Goal: Task Accomplishment & Management: Use online tool/utility

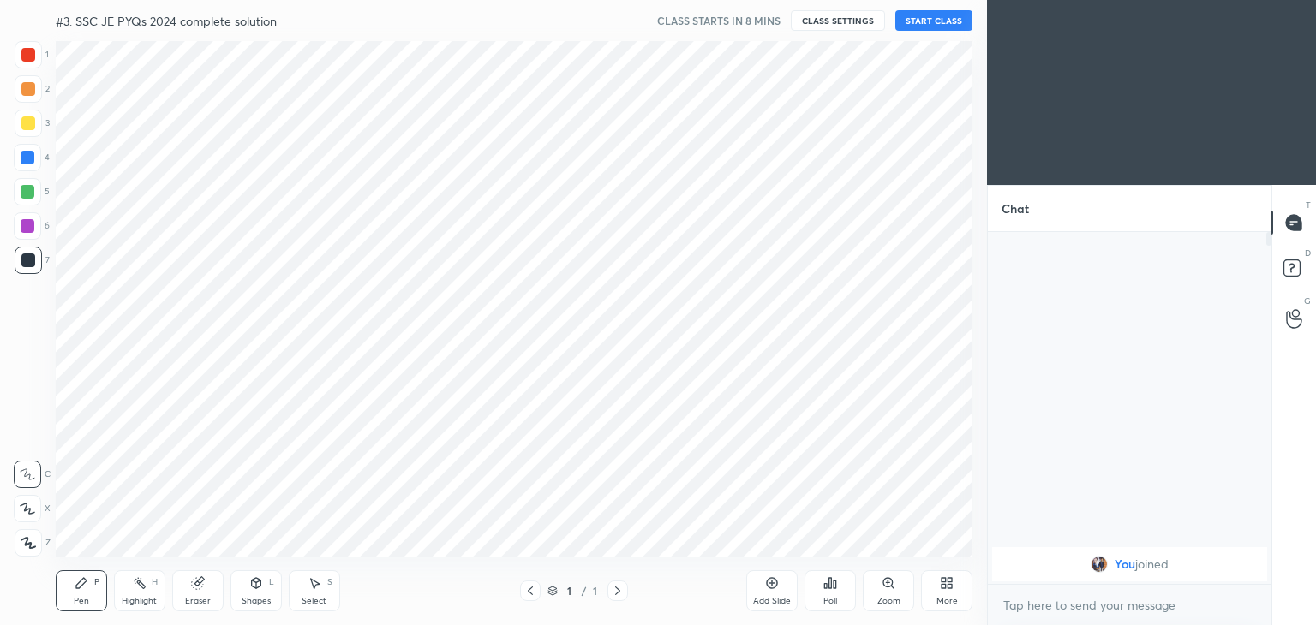
scroll to position [85139, 84737]
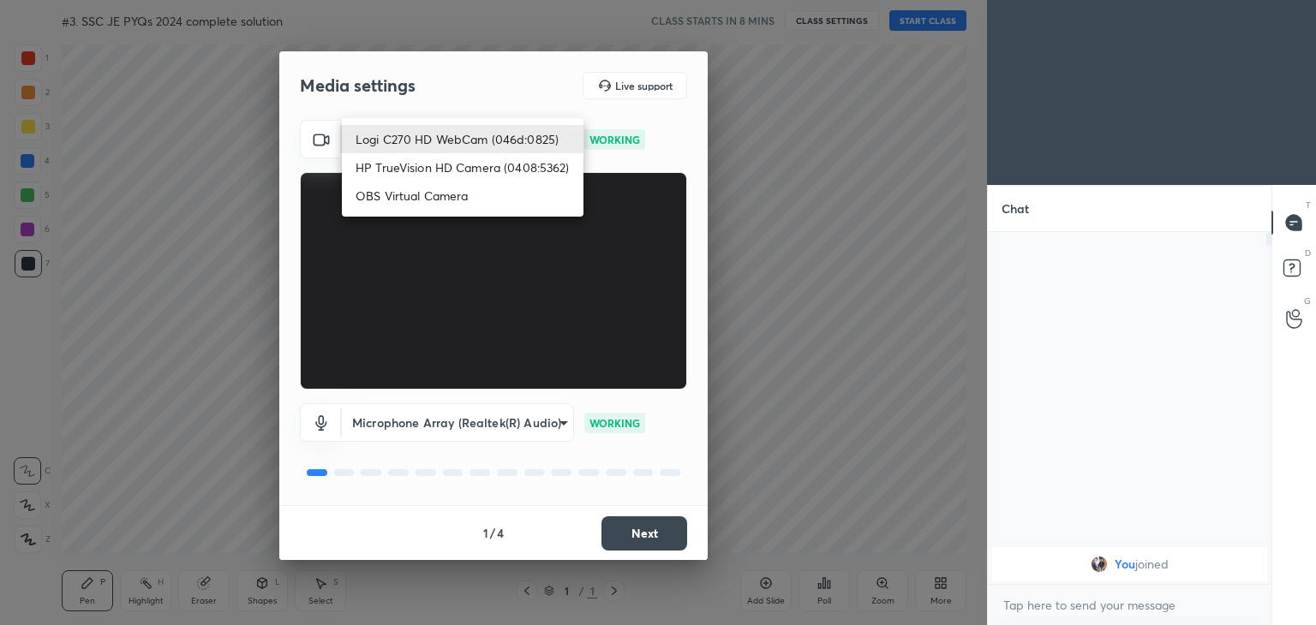
click at [433, 129] on body "1 2 3 4 5 6 7 C X Z C X Z E E Erase all H H #3. SSC JE PYQs 2024 complete solut…" at bounding box center [658, 312] width 1316 height 625
click at [433, 135] on li "Logi C270 HD WebCam (046d:0825)" at bounding box center [463, 139] width 242 height 28
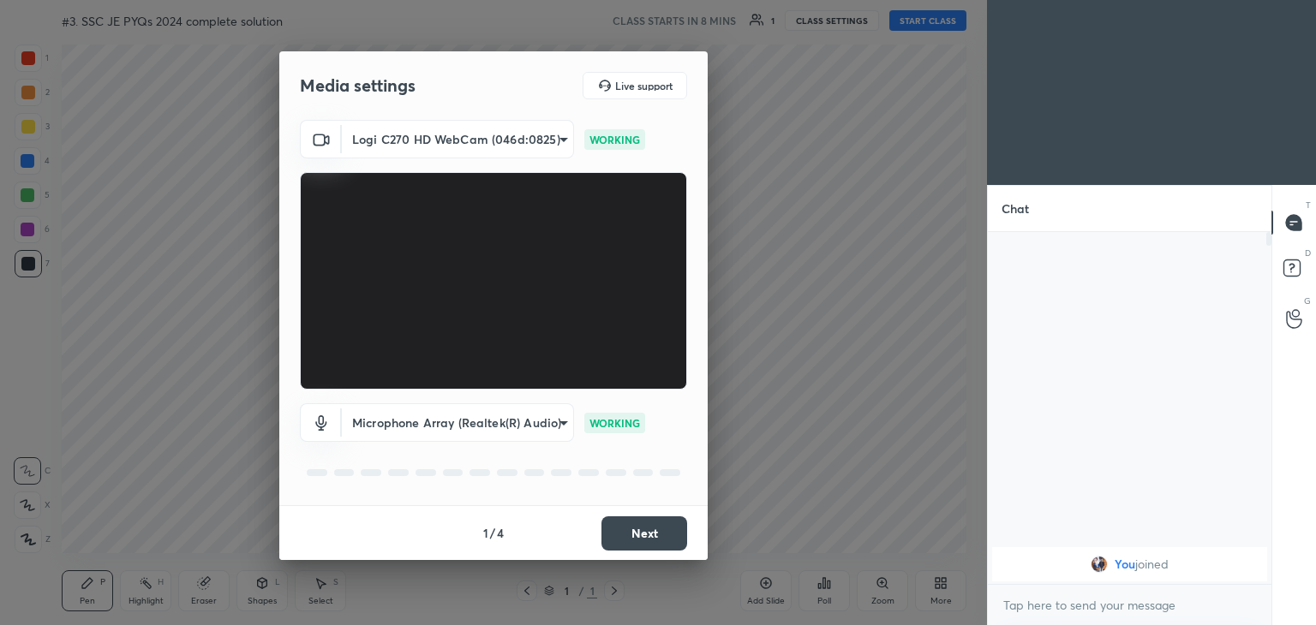
click at [662, 518] on button "Next" at bounding box center [644, 534] width 86 height 34
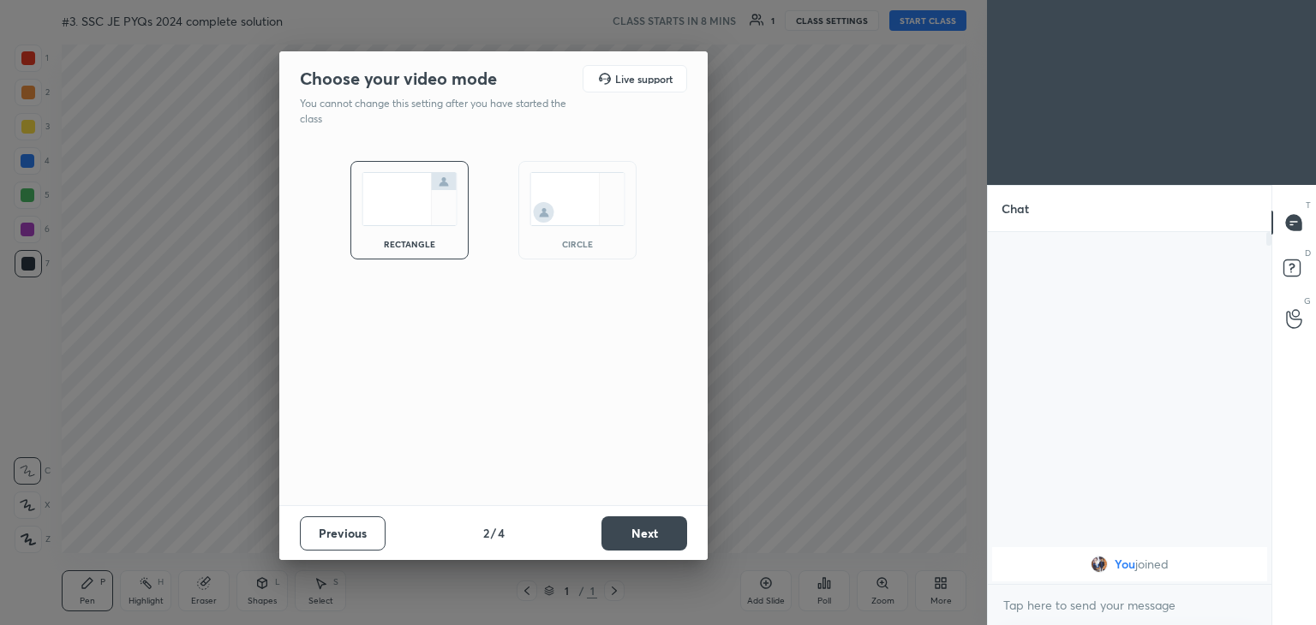
click at [662, 518] on button "Next" at bounding box center [644, 534] width 86 height 34
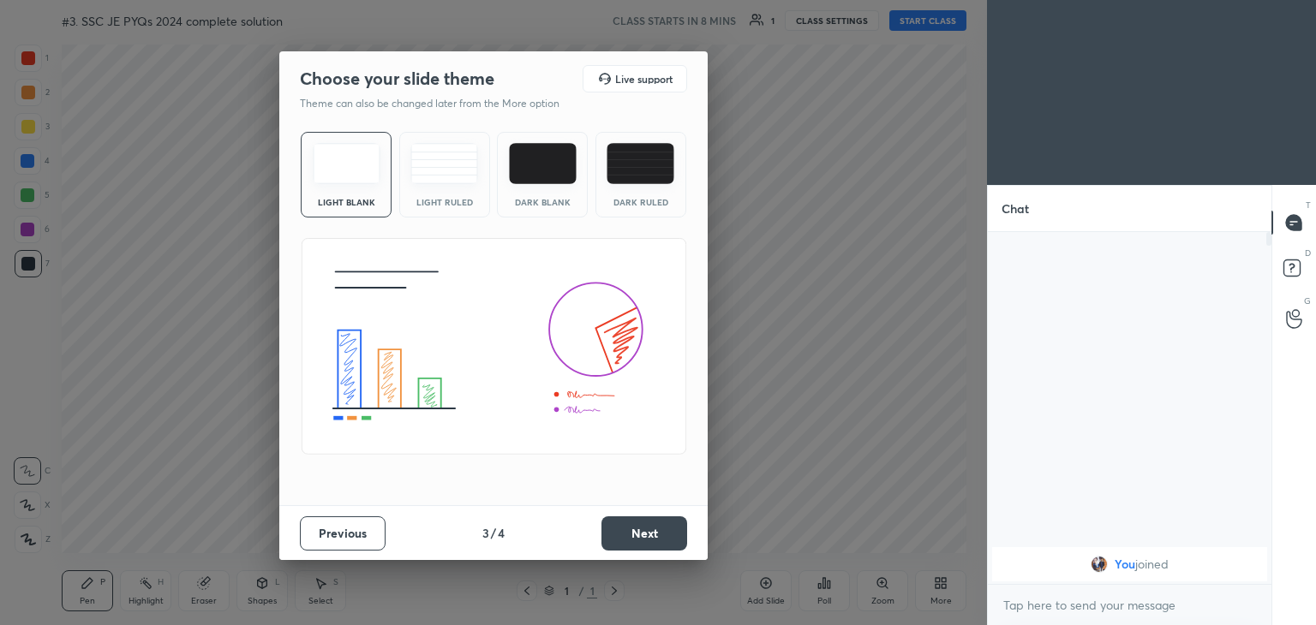
click at [662, 518] on button "Next" at bounding box center [644, 534] width 86 height 34
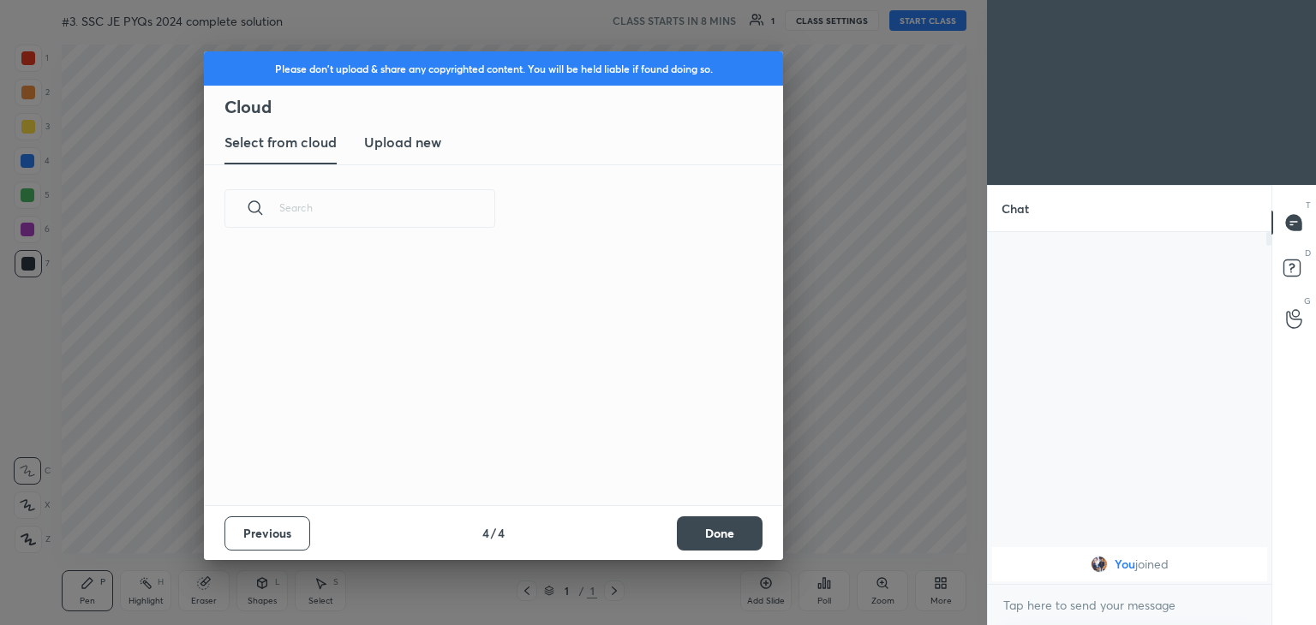
scroll to position [254, 550]
click at [699, 529] on button "Done" at bounding box center [720, 534] width 86 height 34
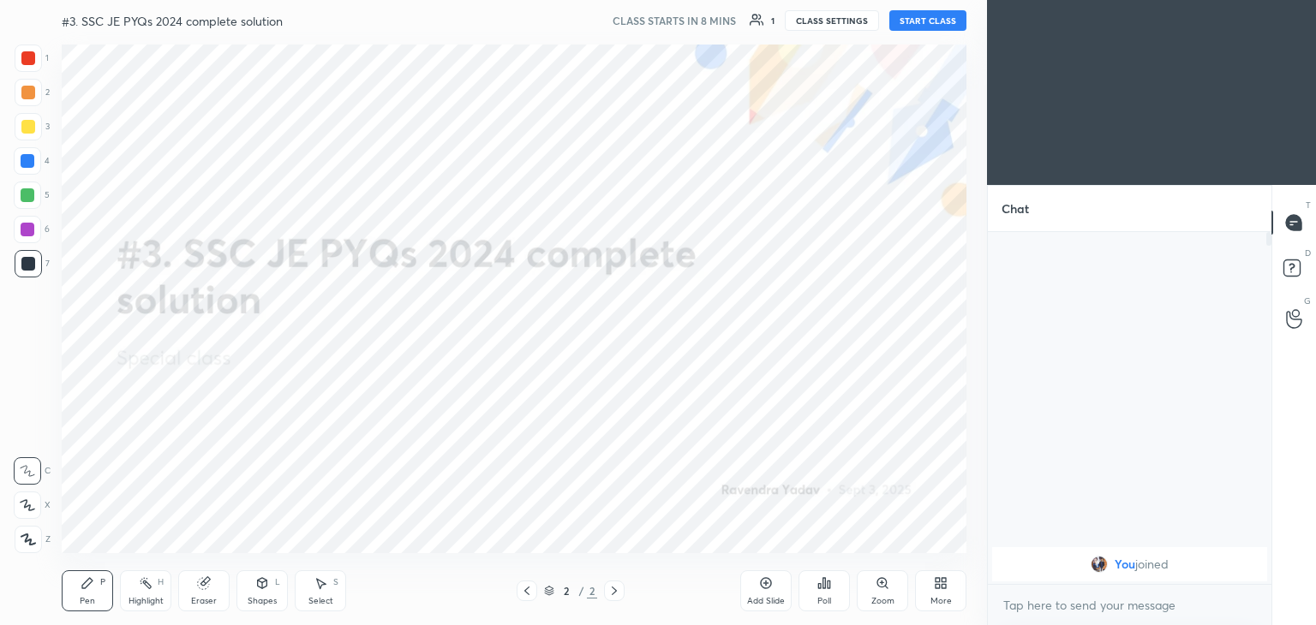
click at [822, 26] on button "CLASS SETTINGS" at bounding box center [832, 20] width 94 height 21
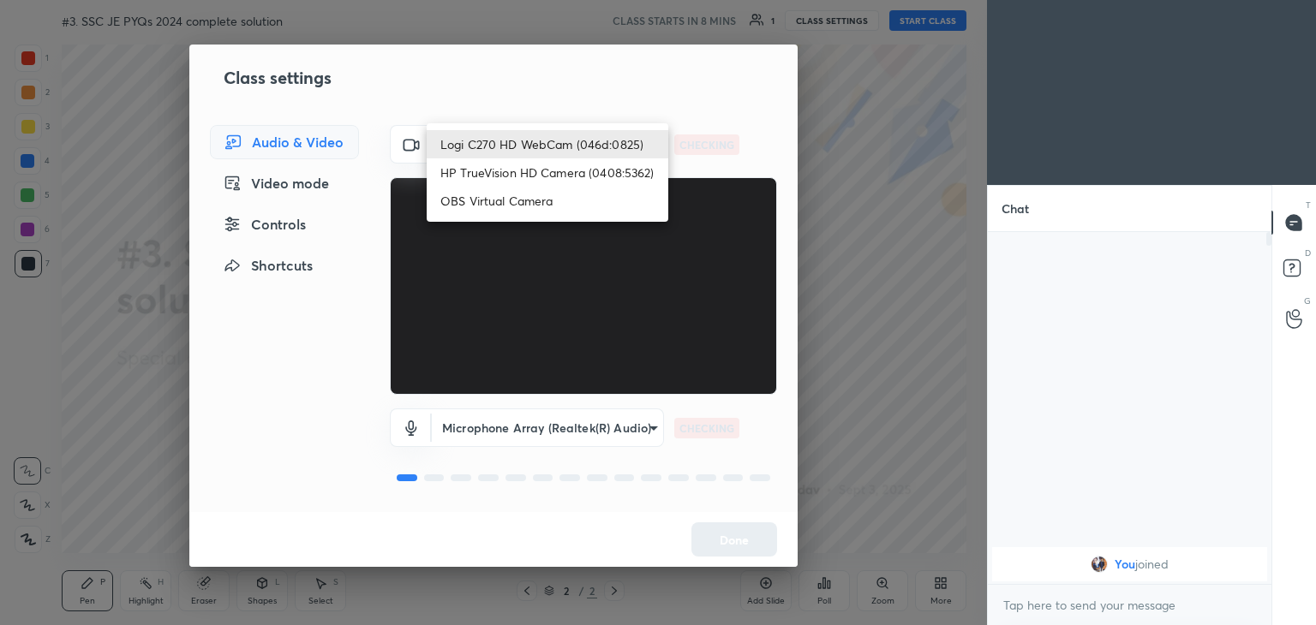
click at [489, 147] on body "1 2 3 4 5 6 7 C X Z C X Z E E Erase all H H #3. SSC JE PYQs 2024 complete solut…" at bounding box center [658, 312] width 1316 height 625
click at [504, 172] on li "HP TrueVision HD Camera (0408:5362)" at bounding box center [548, 172] width 242 height 28
type input "6e129c3dbbea9c9f038ced86e3329b4af5251c06b4e783936748cd200869bc07"
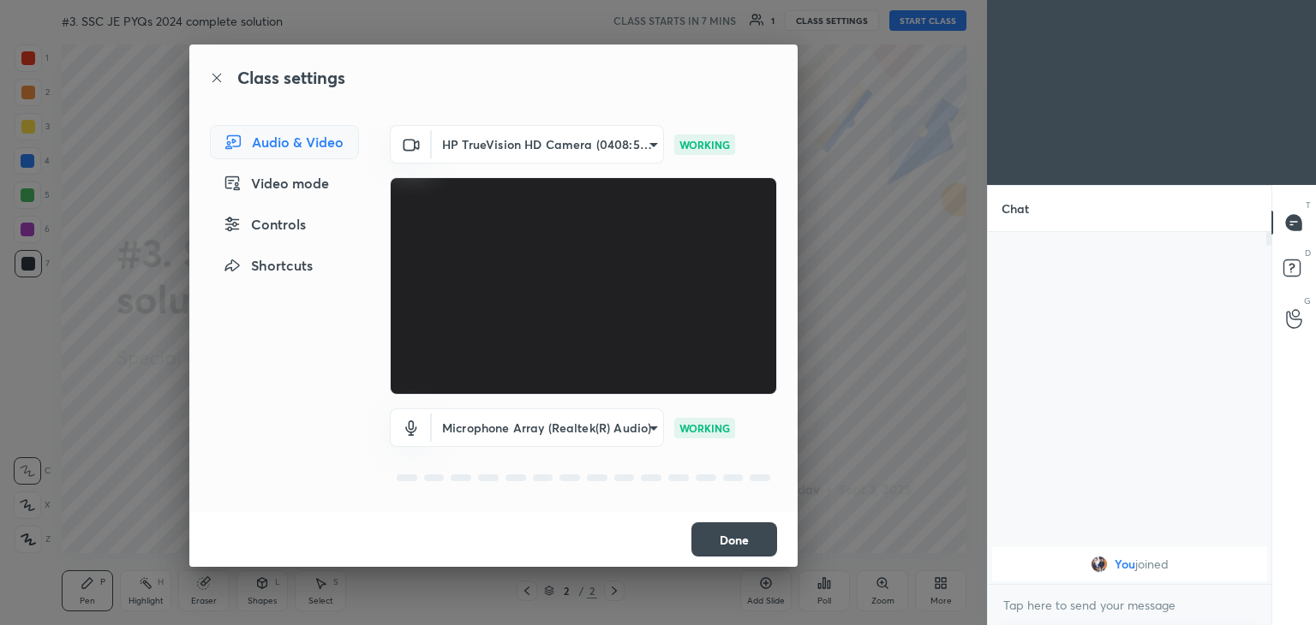
click at [743, 546] on button "Done" at bounding box center [734, 539] width 86 height 34
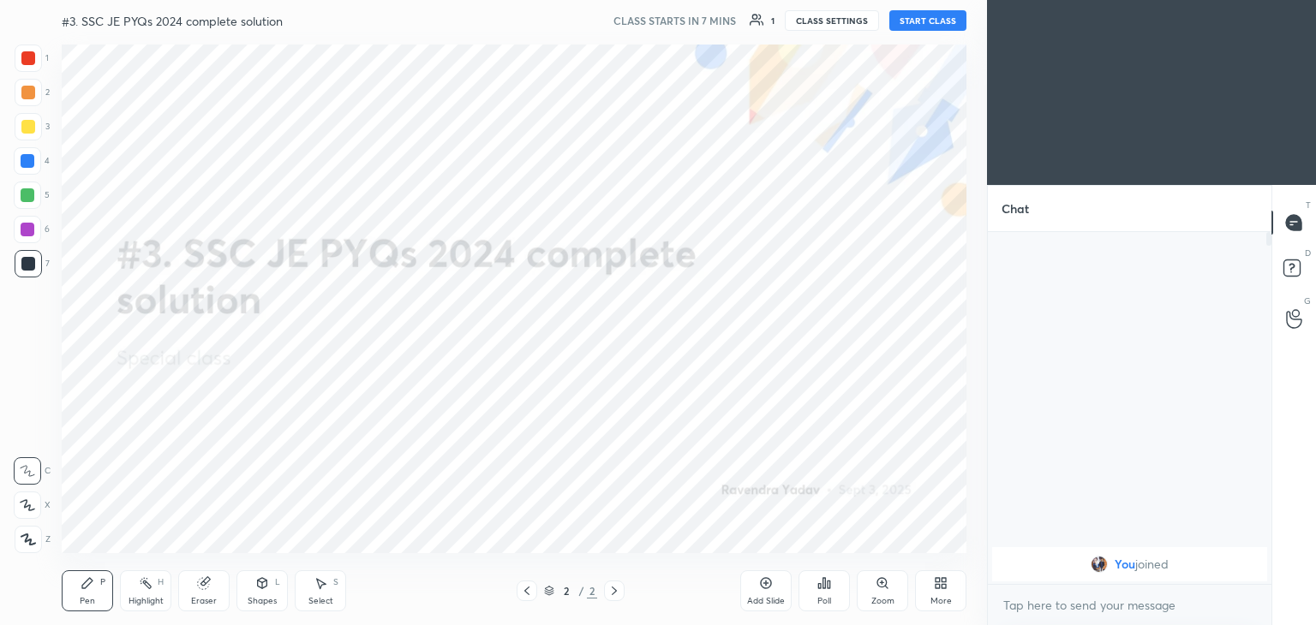
click at [743, 546] on button "Done" at bounding box center [734, 539] width 86 height 34
click at [743, 546] on div "Add Slide Poll Zoom More" at bounding box center [853, 591] width 226 height 96
click at [915, 22] on button "START CLASS" at bounding box center [927, 20] width 77 height 21
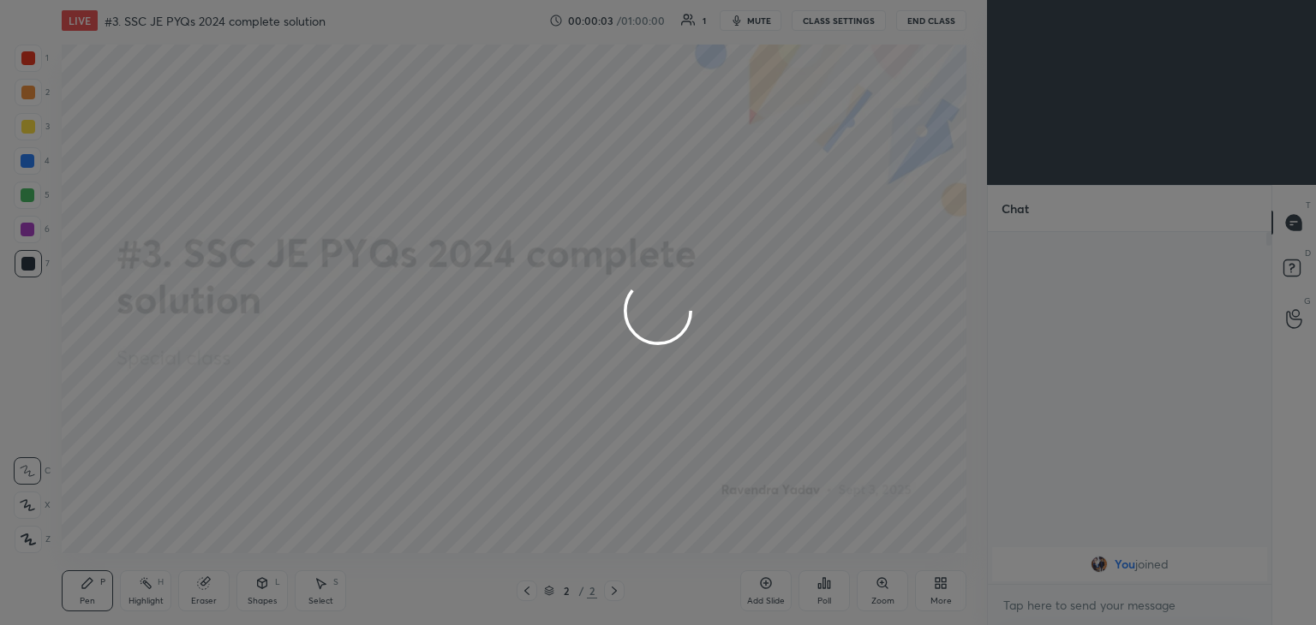
click at [761, 24] on div at bounding box center [658, 312] width 1316 height 625
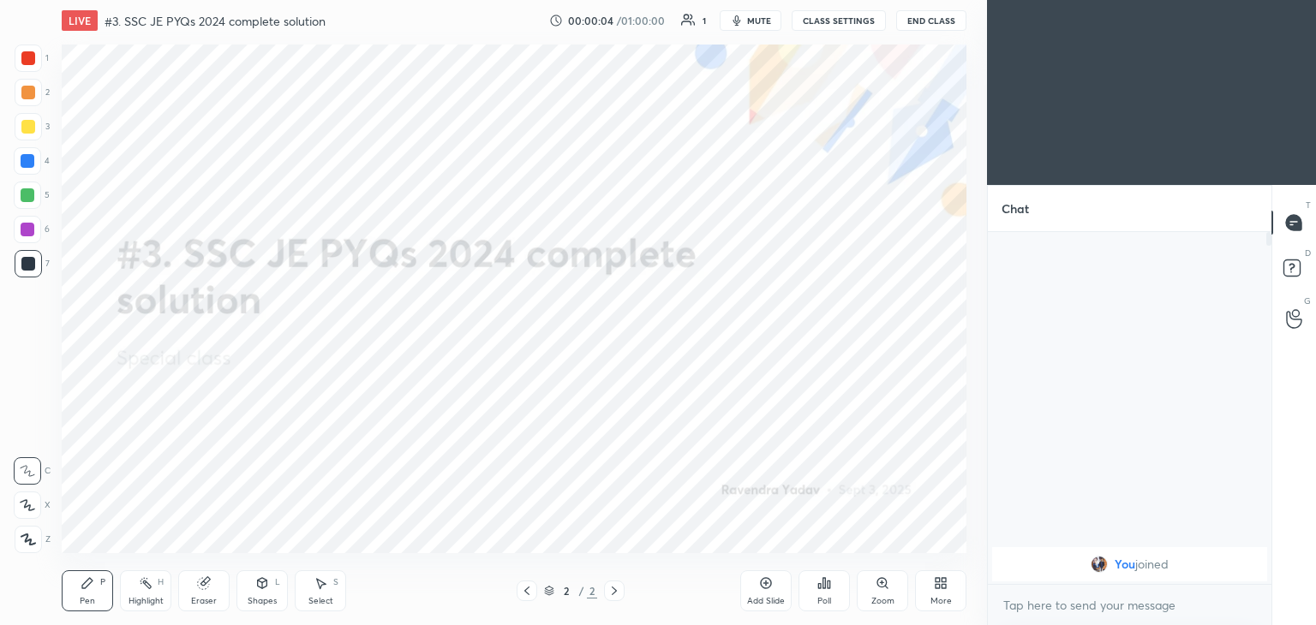
click at [761, 24] on span "mute" at bounding box center [759, 21] width 24 height 12
click at [938, 591] on div "More" at bounding box center [940, 590] width 51 height 41
click at [845, 418] on div "Upload File" at bounding box center [843, 422] width 45 height 9
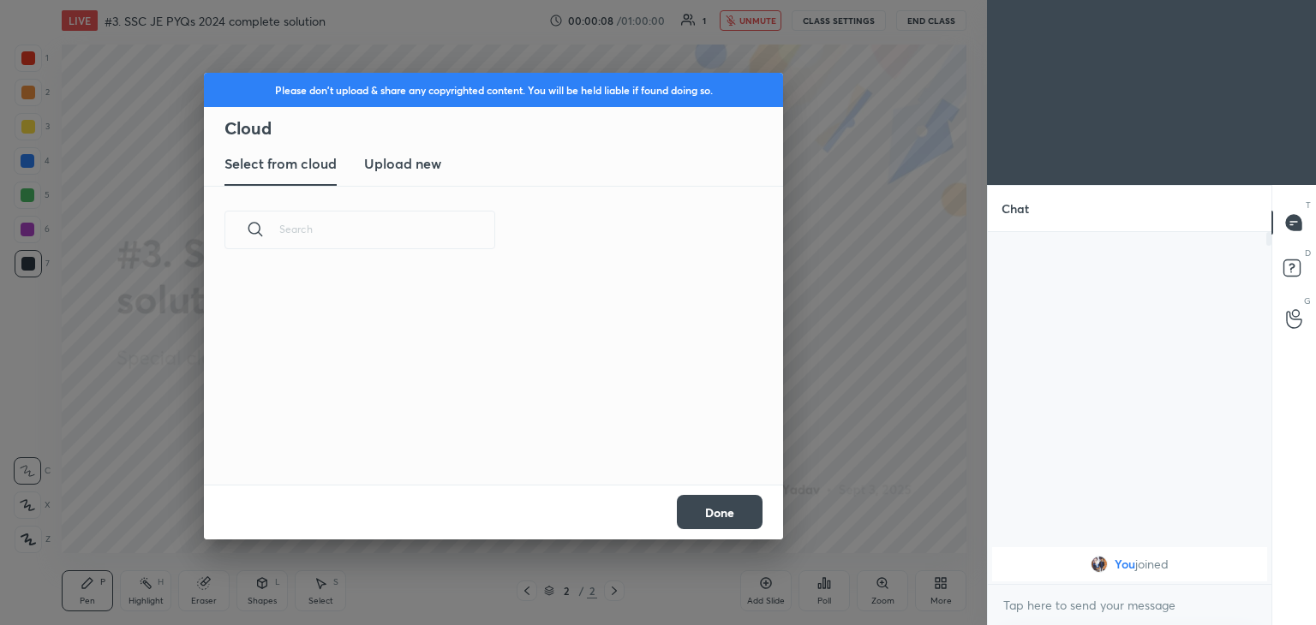
scroll to position [211, 550]
click at [376, 182] on new "Upload new" at bounding box center [402, 164] width 77 height 43
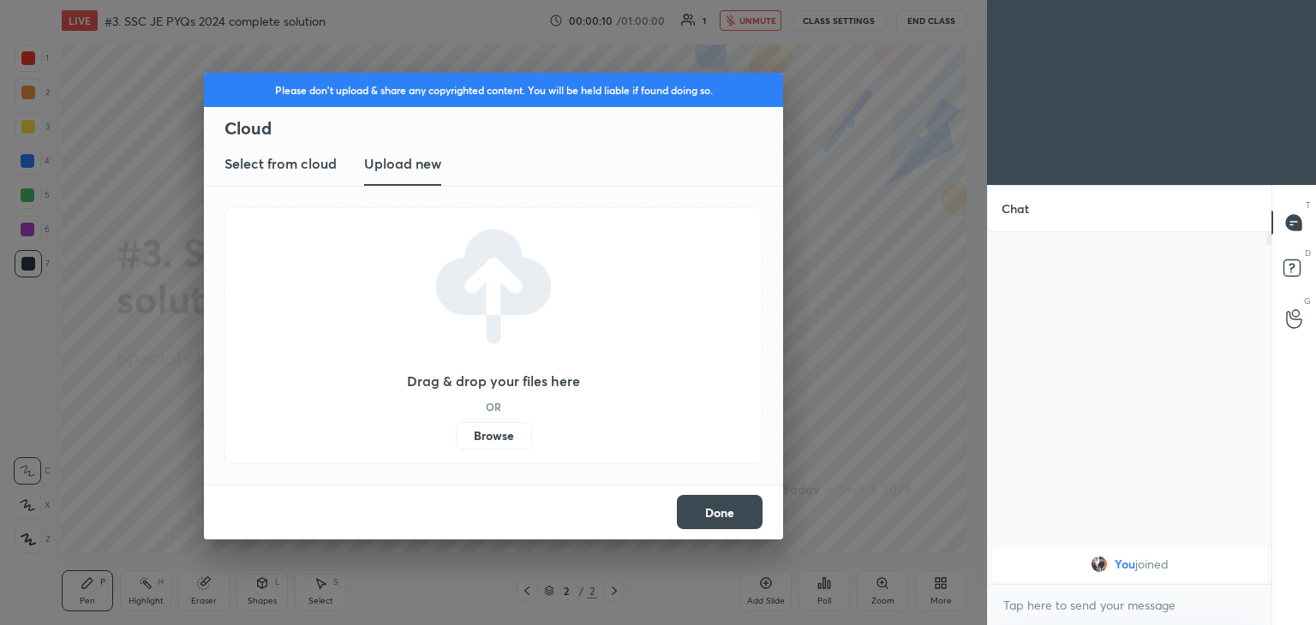
click at [490, 435] on label "Browse" at bounding box center [494, 435] width 76 height 27
click at [456, 435] on input "Browse" at bounding box center [456, 435] width 0 height 27
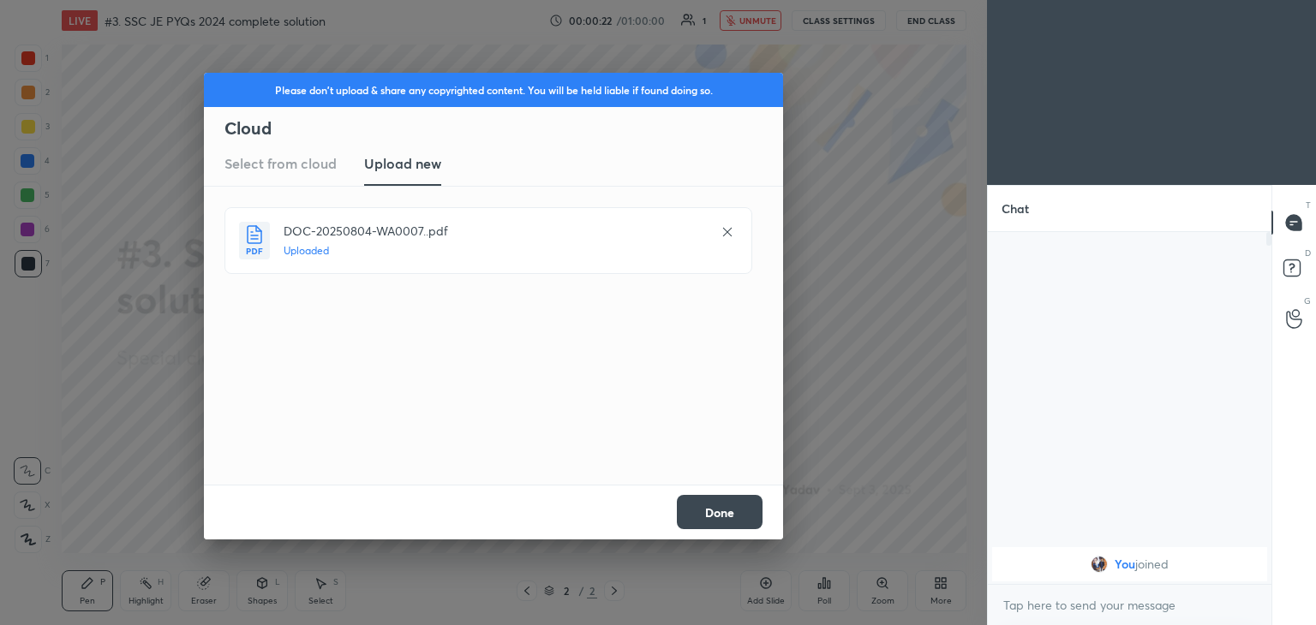
click at [744, 498] on button "Done" at bounding box center [720, 512] width 86 height 34
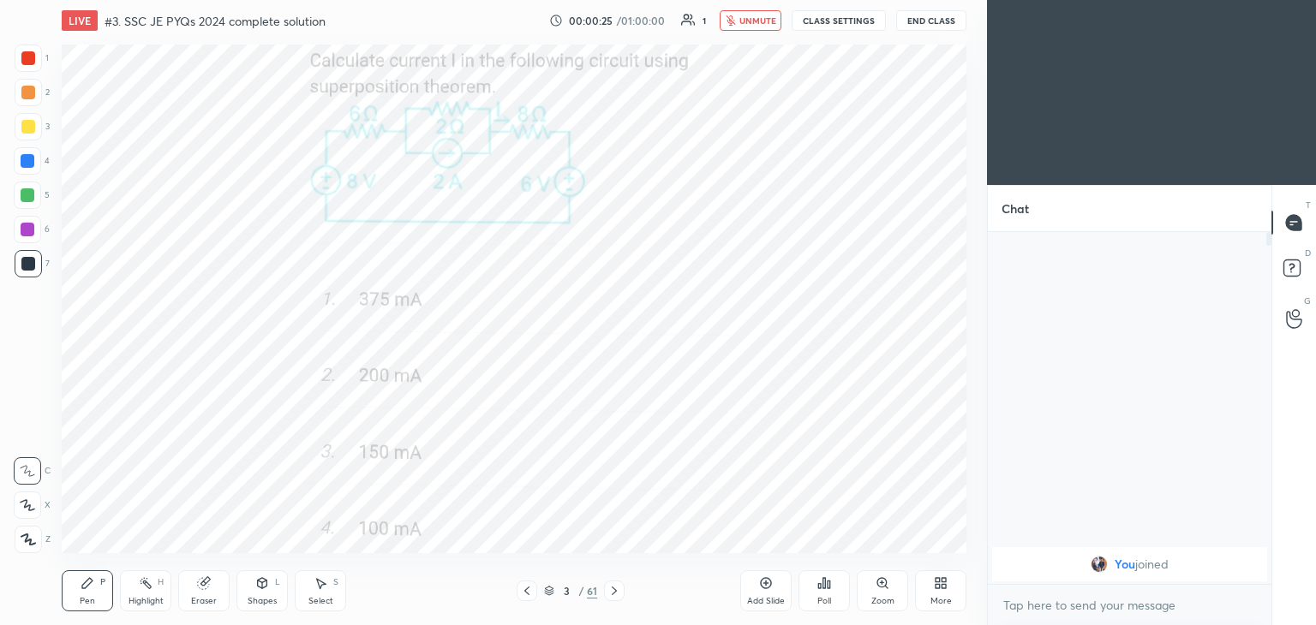
click at [523, 590] on icon at bounding box center [527, 591] width 14 height 14
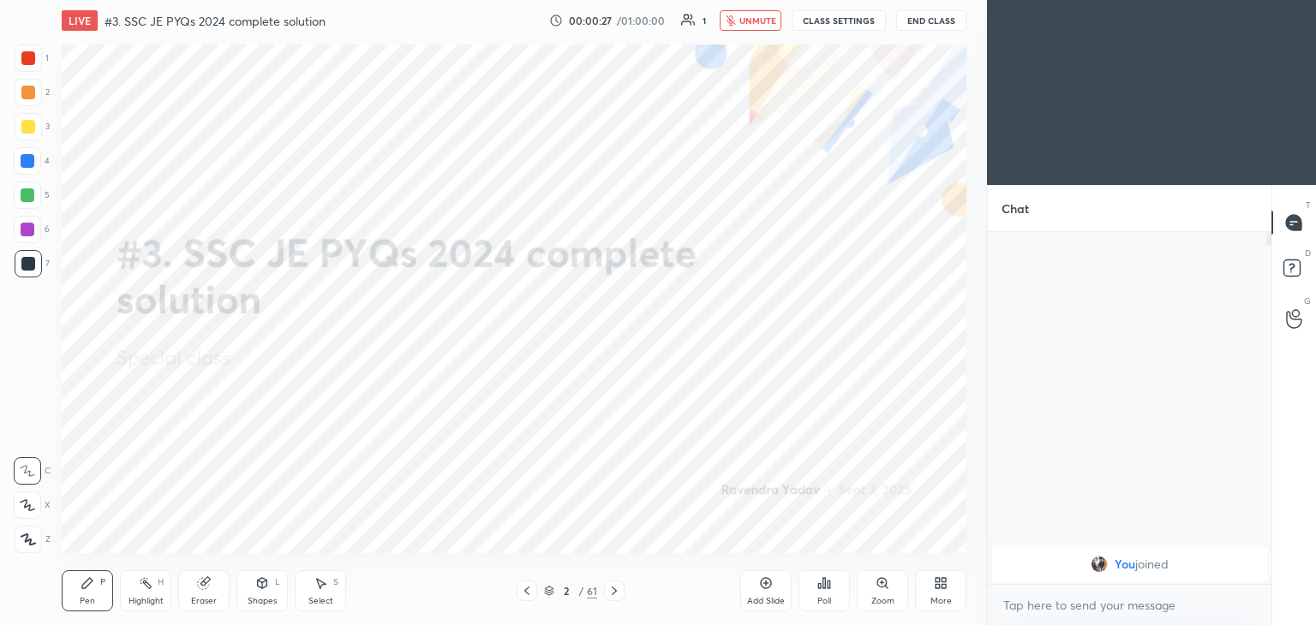
click at [935, 597] on div "More" at bounding box center [940, 601] width 21 height 9
click at [843, 409] on icon at bounding box center [844, 404] width 10 height 10
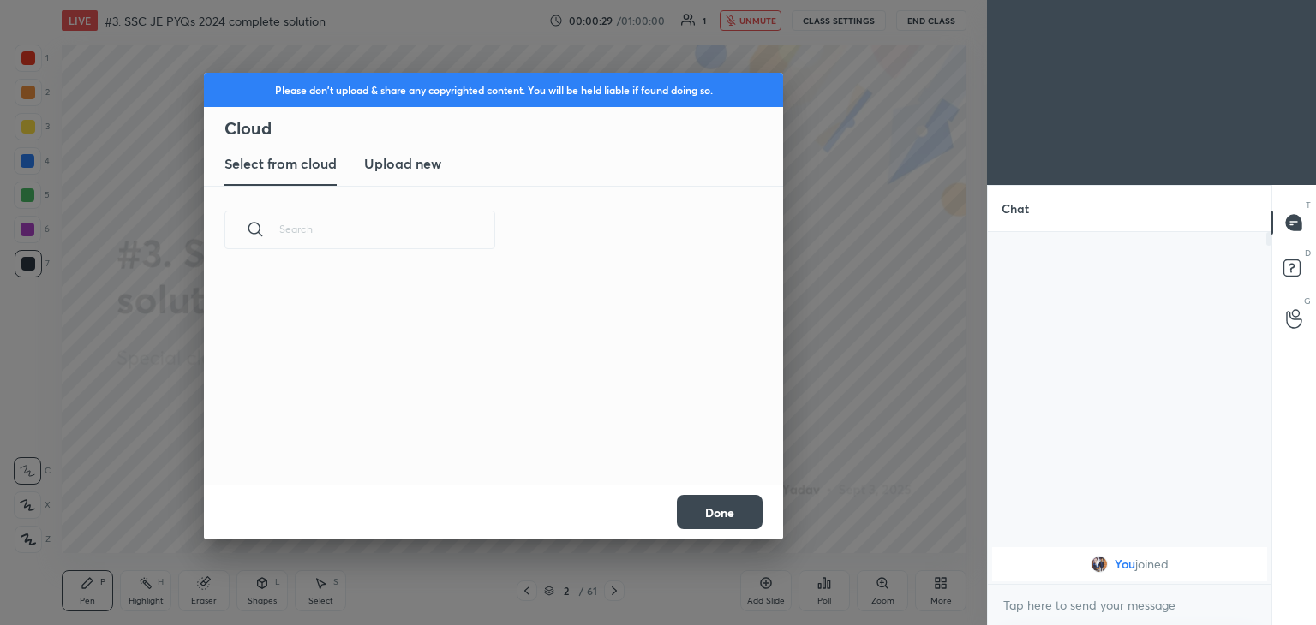
click at [401, 170] on h3 "Upload new" at bounding box center [402, 163] width 77 height 21
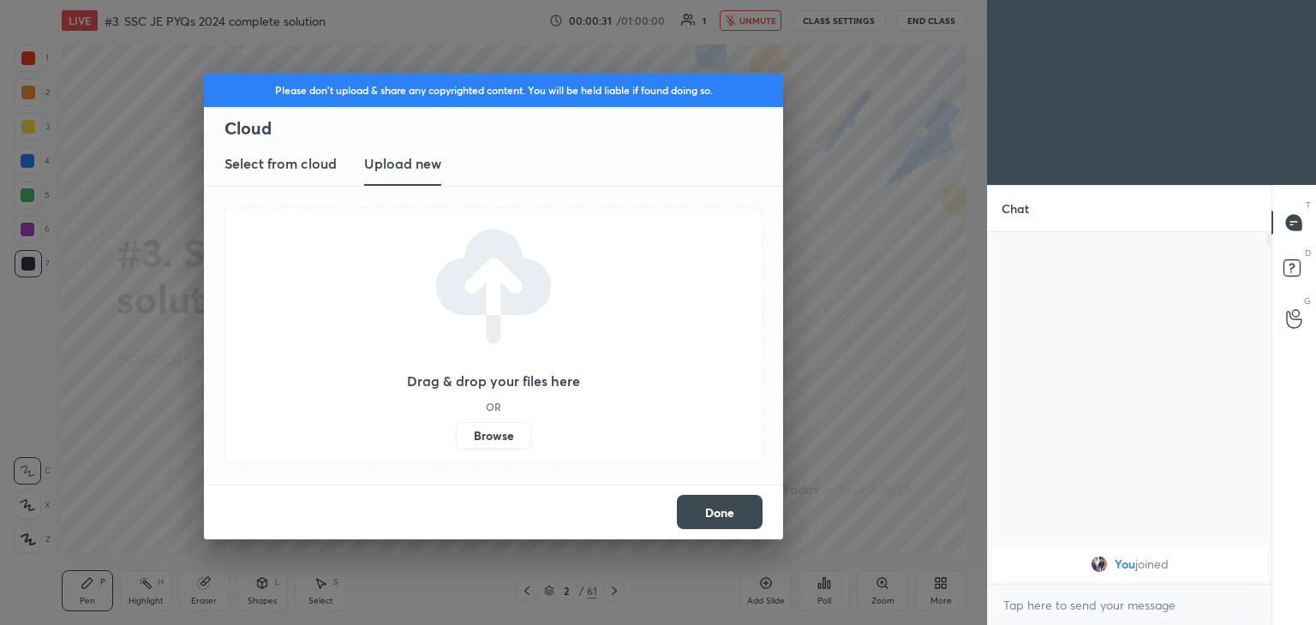
click at [489, 440] on label "Browse" at bounding box center [494, 435] width 76 height 27
click at [456, 440] on input "Browse" at bounding box center [456, 435] width 0 height 27
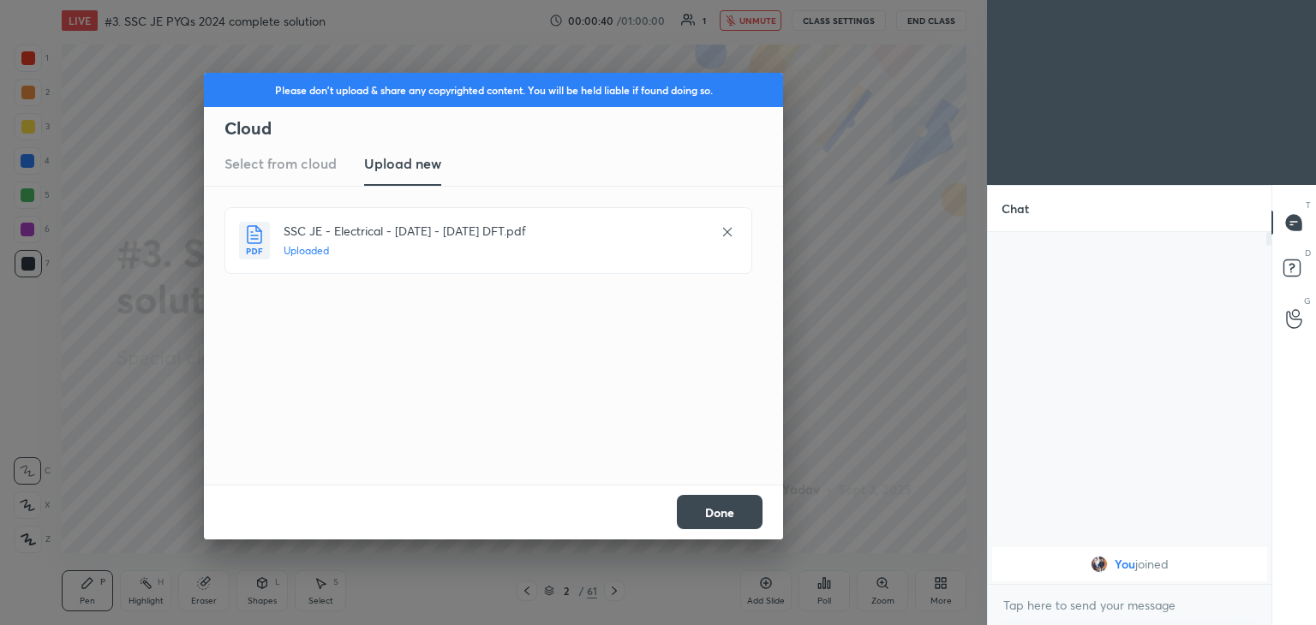
click at [714, 510] on button "Done" at bounding box center [720, 512] width 86 height 34
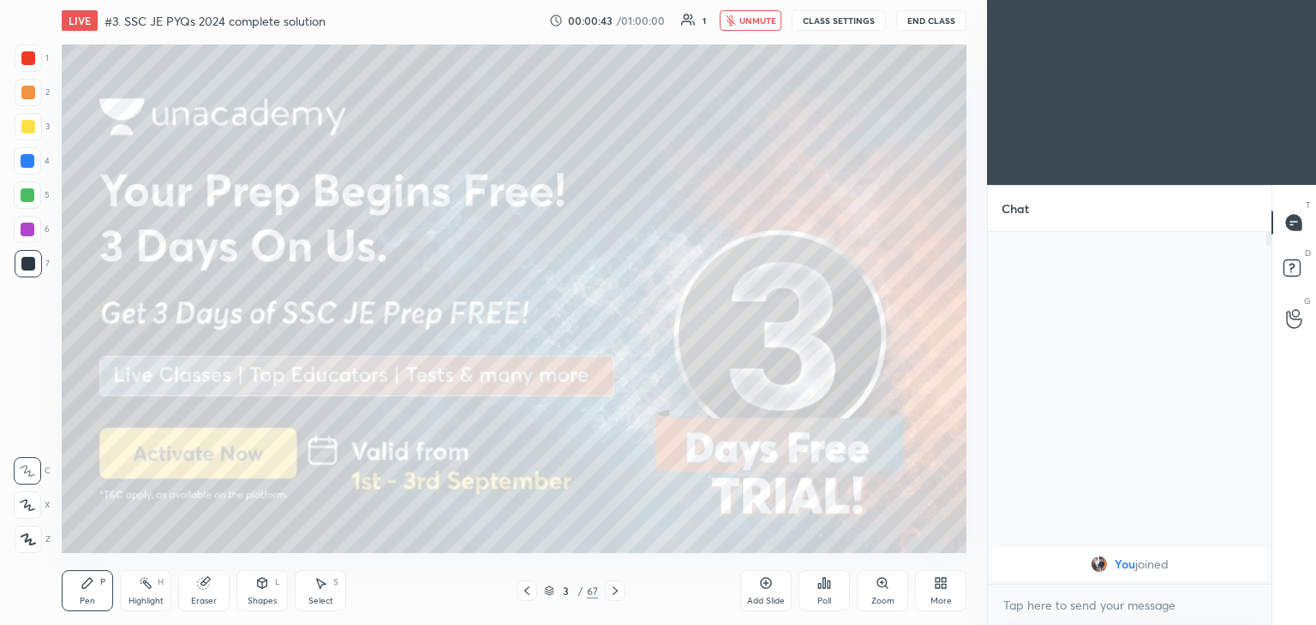
click at [941, 588] on icon at bounding box center [943, 586] width 4 height 4
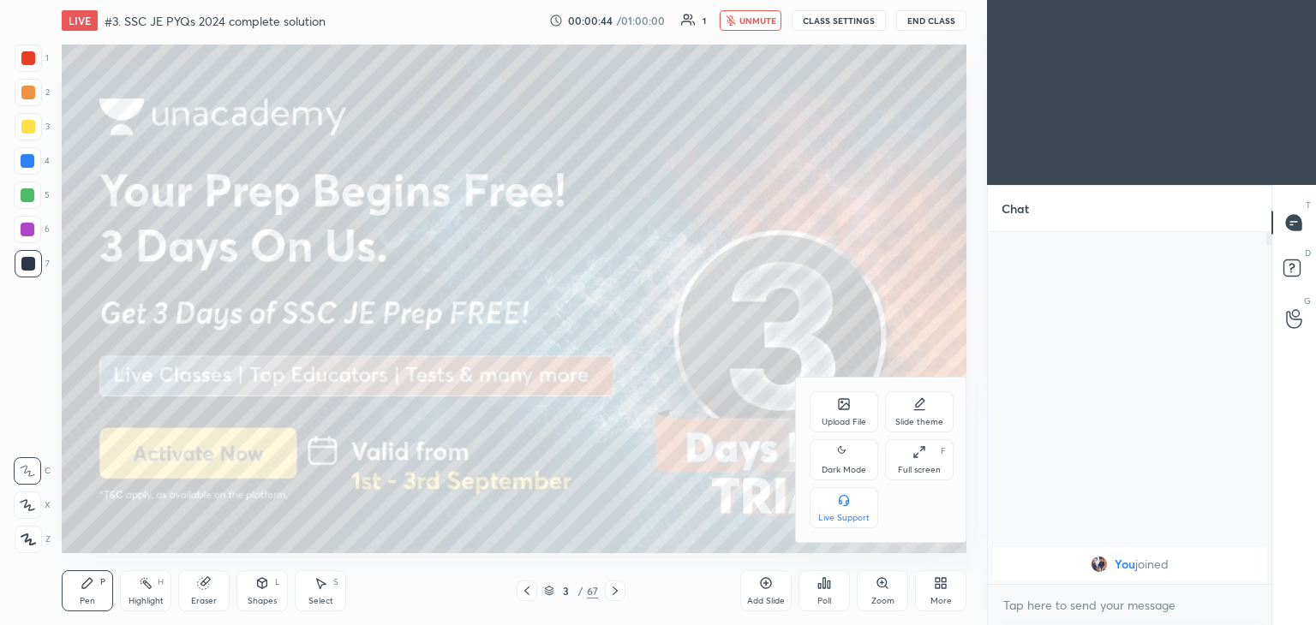
click at [917, 457] on icon at bounding box center [915, 455] width 3 height 3
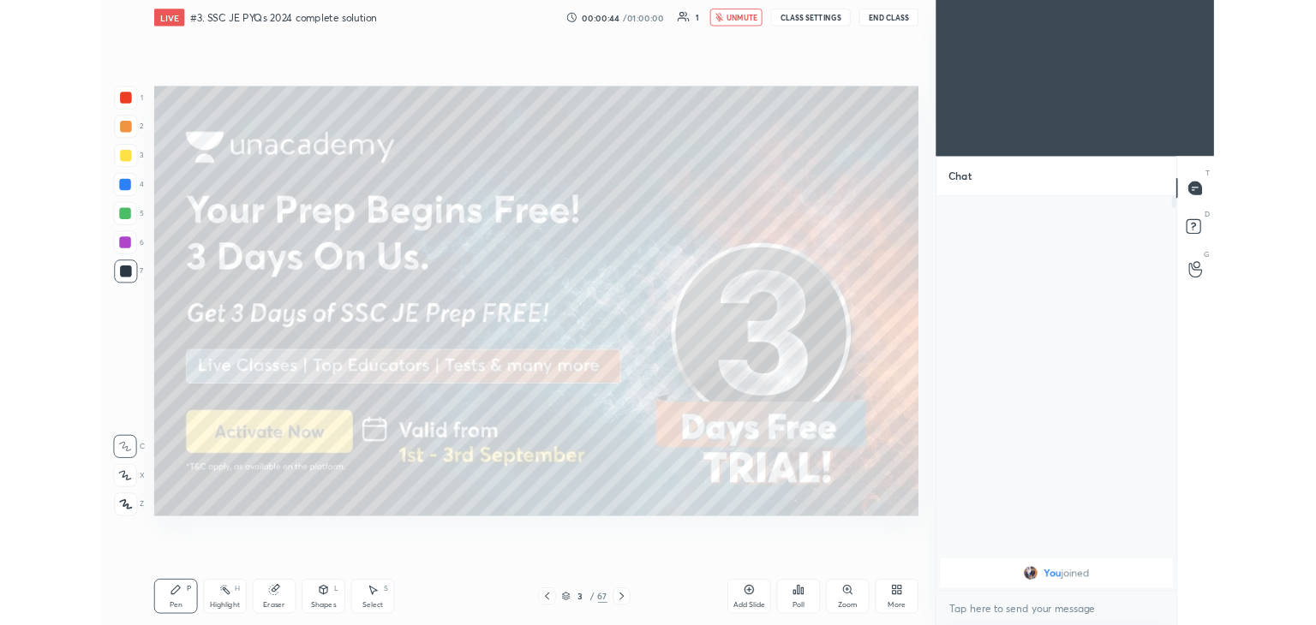
scroll to position [319, 278]
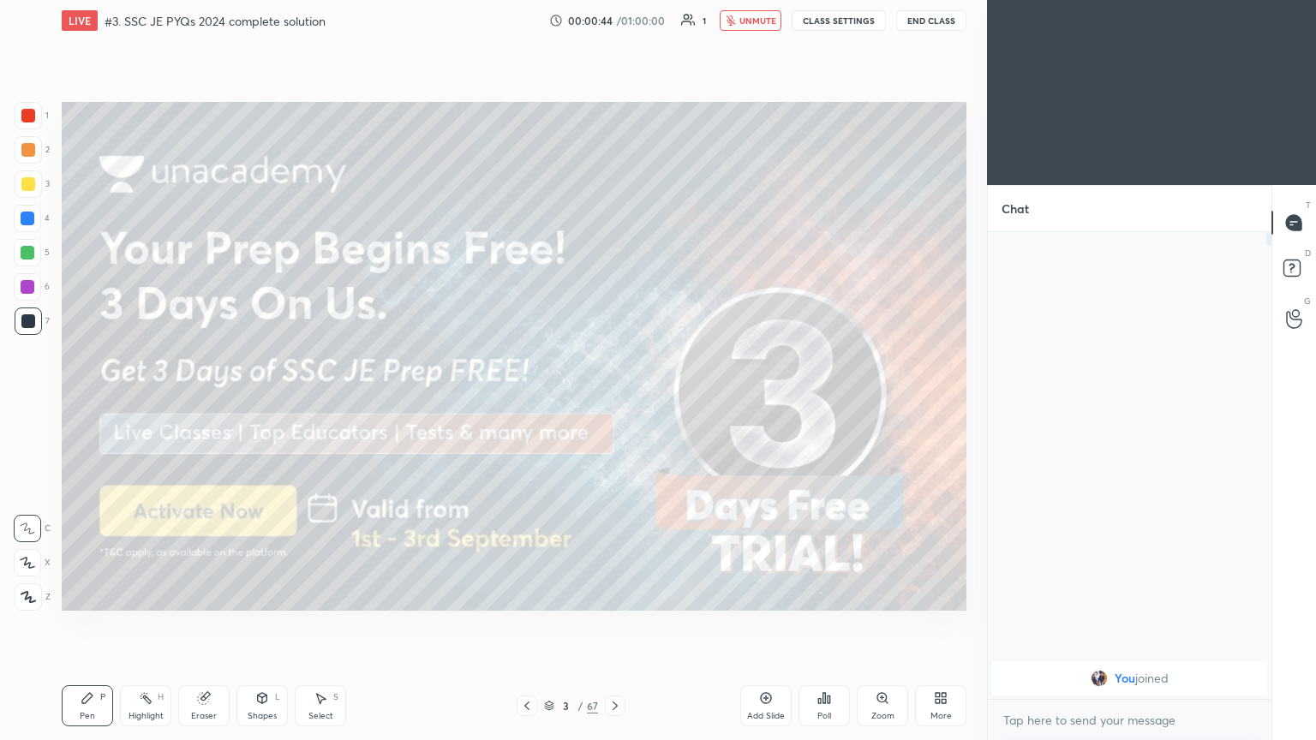
type textarea "x"
click at [760, 15] on span "unmute" at bounding box center [757, 21] width 37 height 12
click at [828, 20] on button "CLASS SETTINGS" at bounding box center [838, 20] width 94 height 21
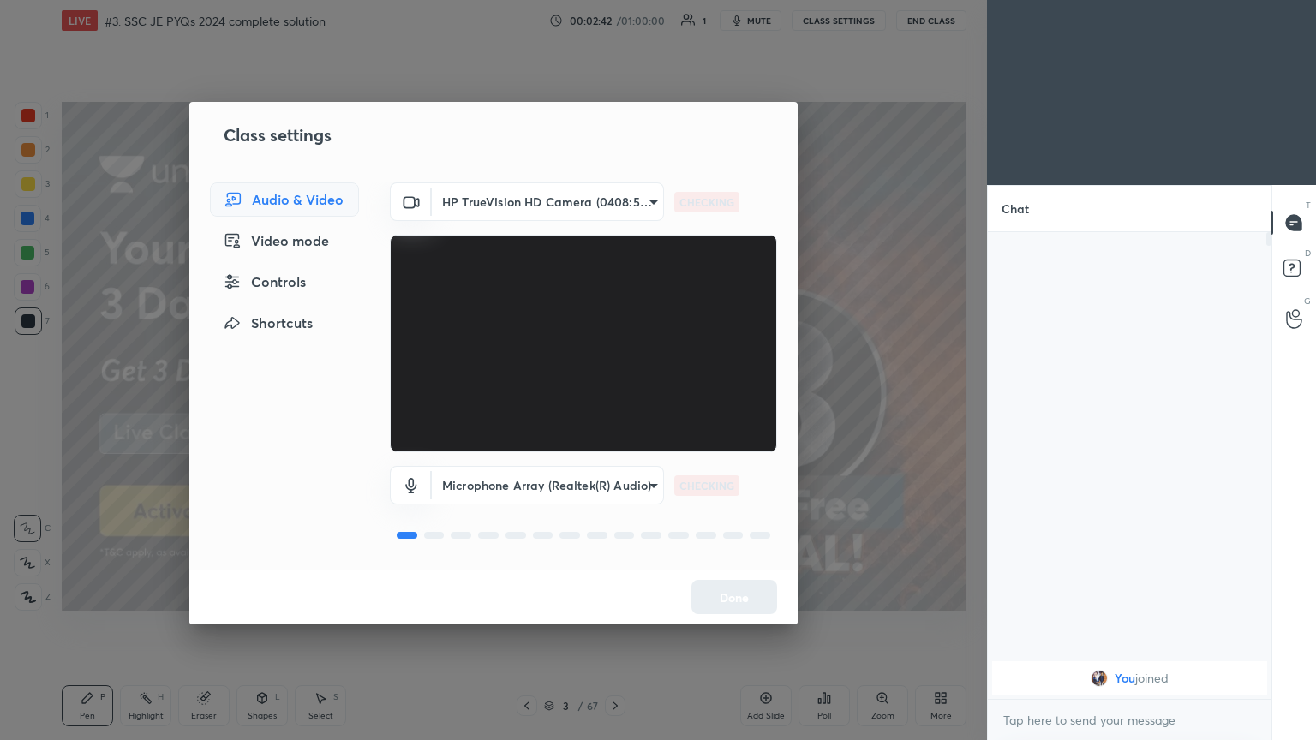
click at [520, 196] on body "1 2 3 4 5 6 7 C X Z C X Z E E Erase all H H LIVE #3. SSC JE PYQs 2024 complete …" at bounding box center [658, 370] width 1316 height 740
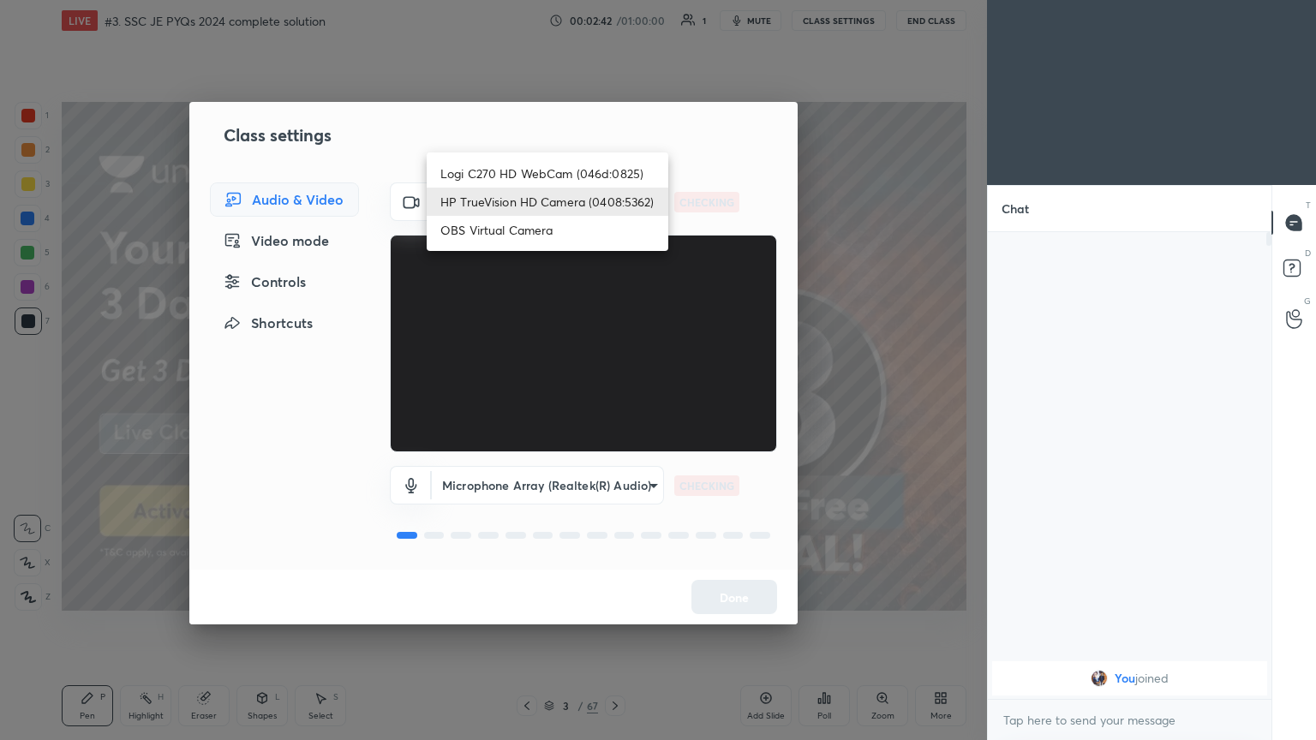
click at [534, 175] on li "Logi C270 HD WebCam (046d:0825)" at bounding box center [548, 173] width 242 height 28
type input "f7d1afb7c9de9e4a754af8163ae90a07716e8f4ac3369fe1a9090404ef363049"
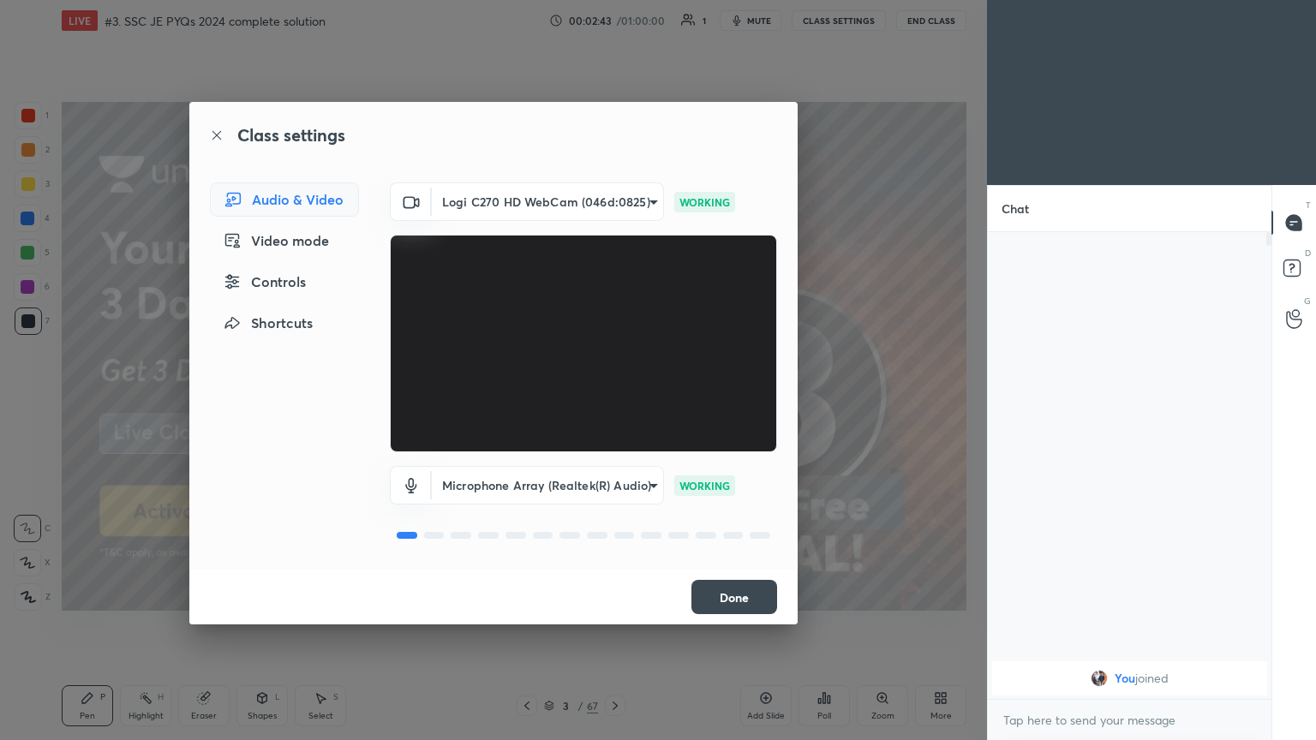
click at [743, 592] on button "Done" at bounding box center [734, 597] width 86 height 34
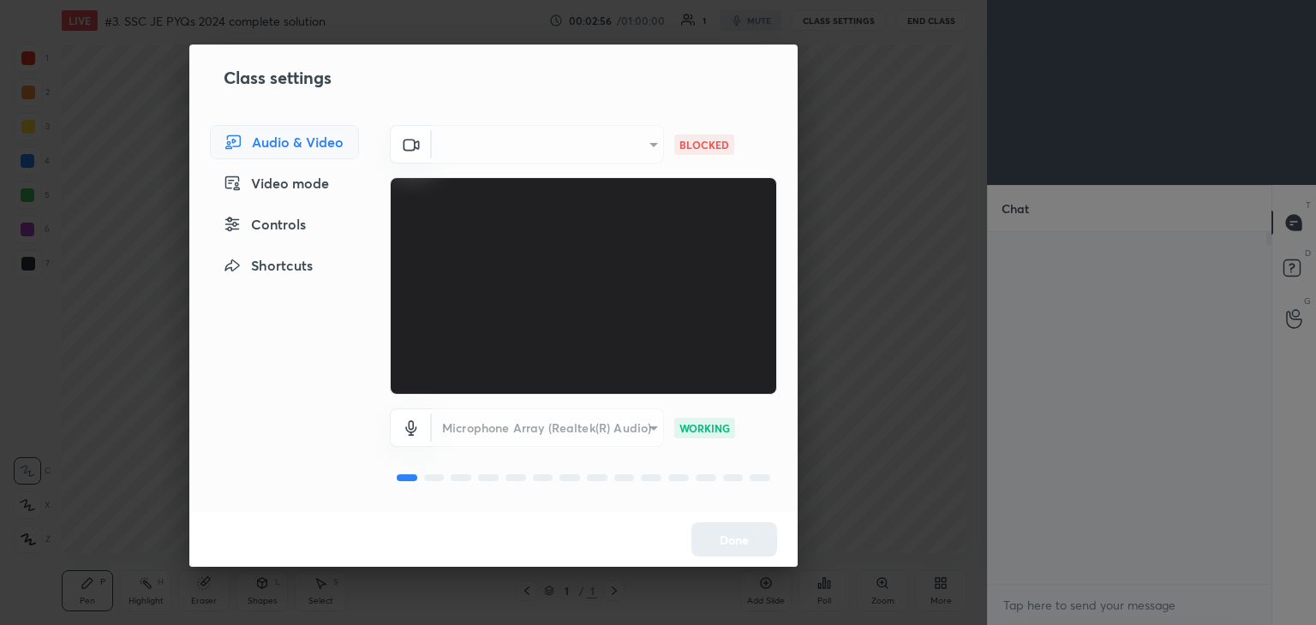
scroll to position [85139, 84737]
type textarea "x"
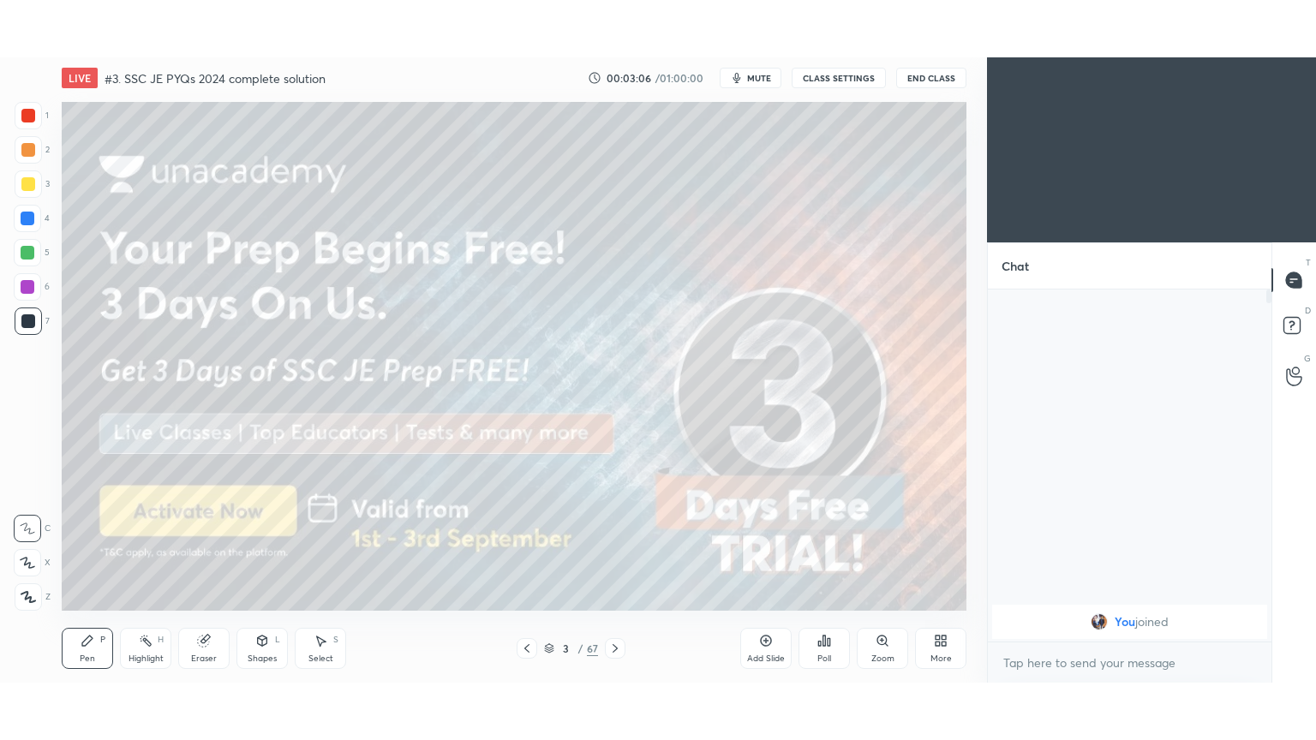
scroll to position [516, 918]
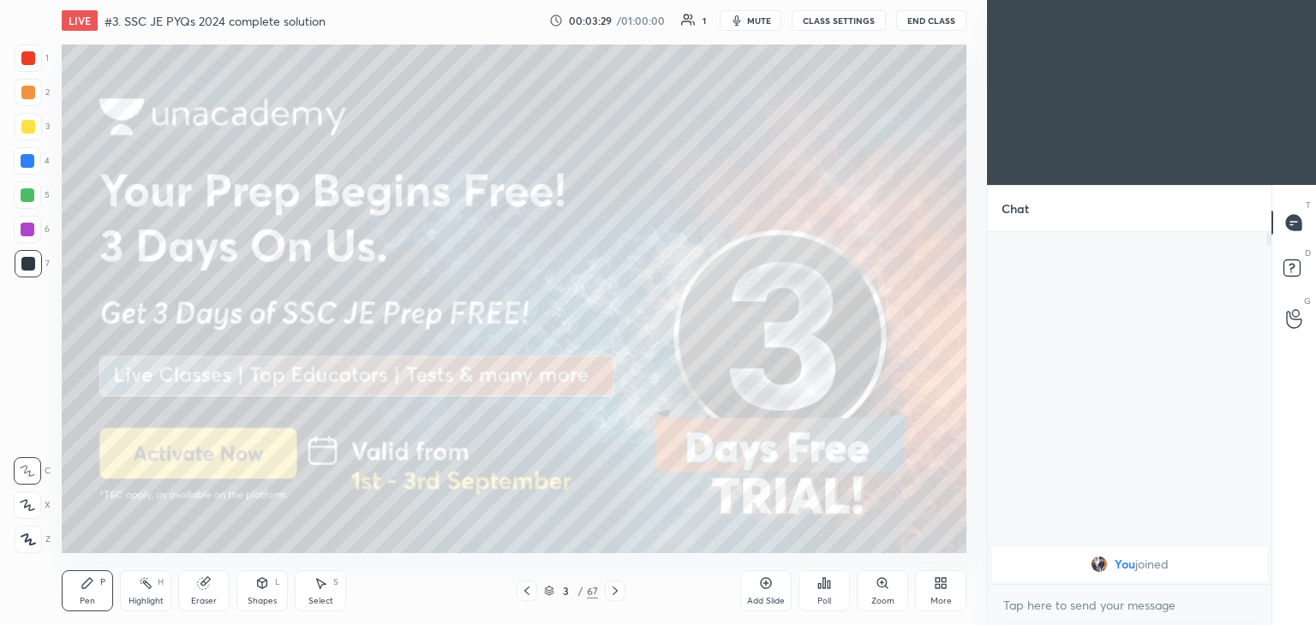
click at [23, 122] on div at bounding box center [28, 127] width 14 height 14
click at [34, 503] on icon at bounding box center [27, 505] width 15 height 12
click at [946, 594] on div "More" at bounding box center [940, 590] width 51 height 41
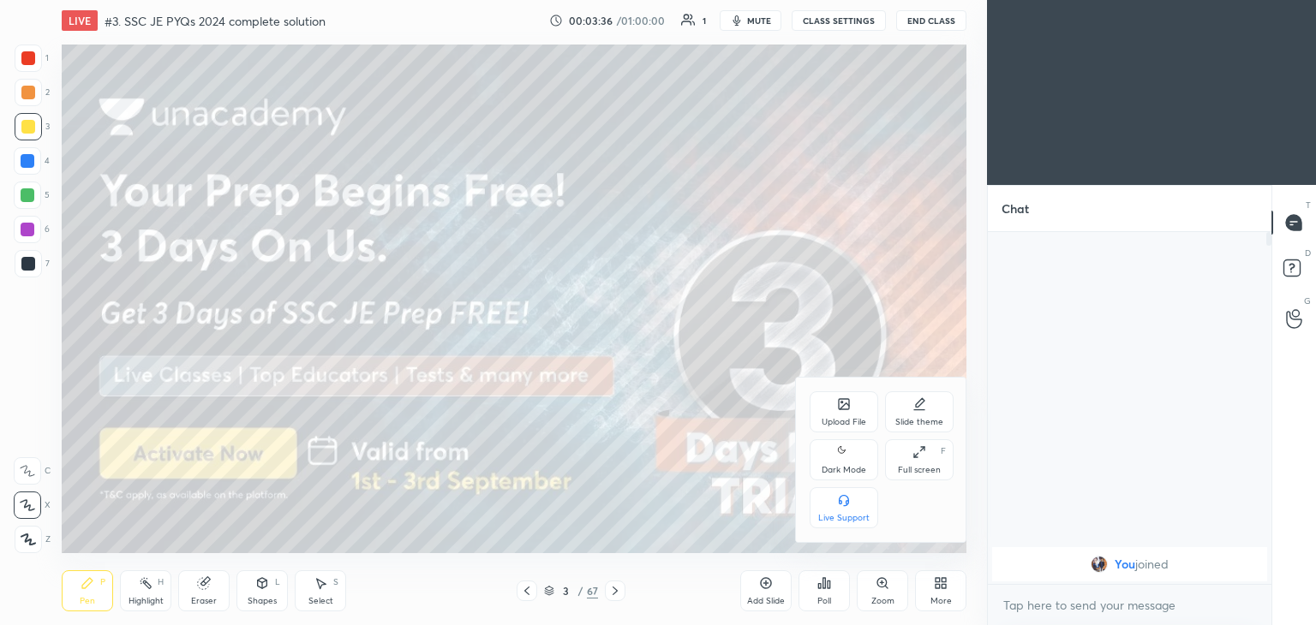
click at [923, 466] on div "Full screen" at bounding box center [919, 470] width 43 height 9
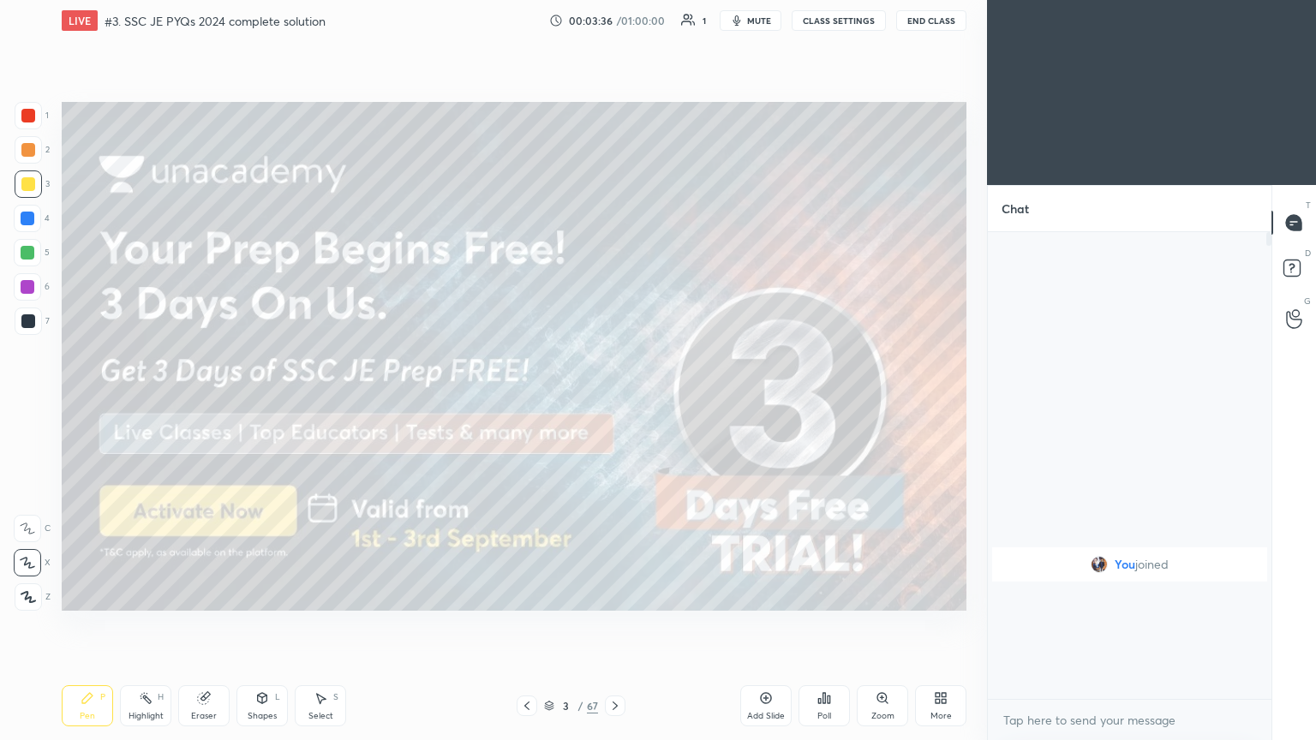
scroll to position [319, 278]
click at [32, 180] on div at bounding box center [28, 184] width 14 height 14
click at [30, 182] on div at bounding box center [28, 184] width 14 height 14
click at [611, 624] on icon at bounding box center [615, 706] width 14 height 14
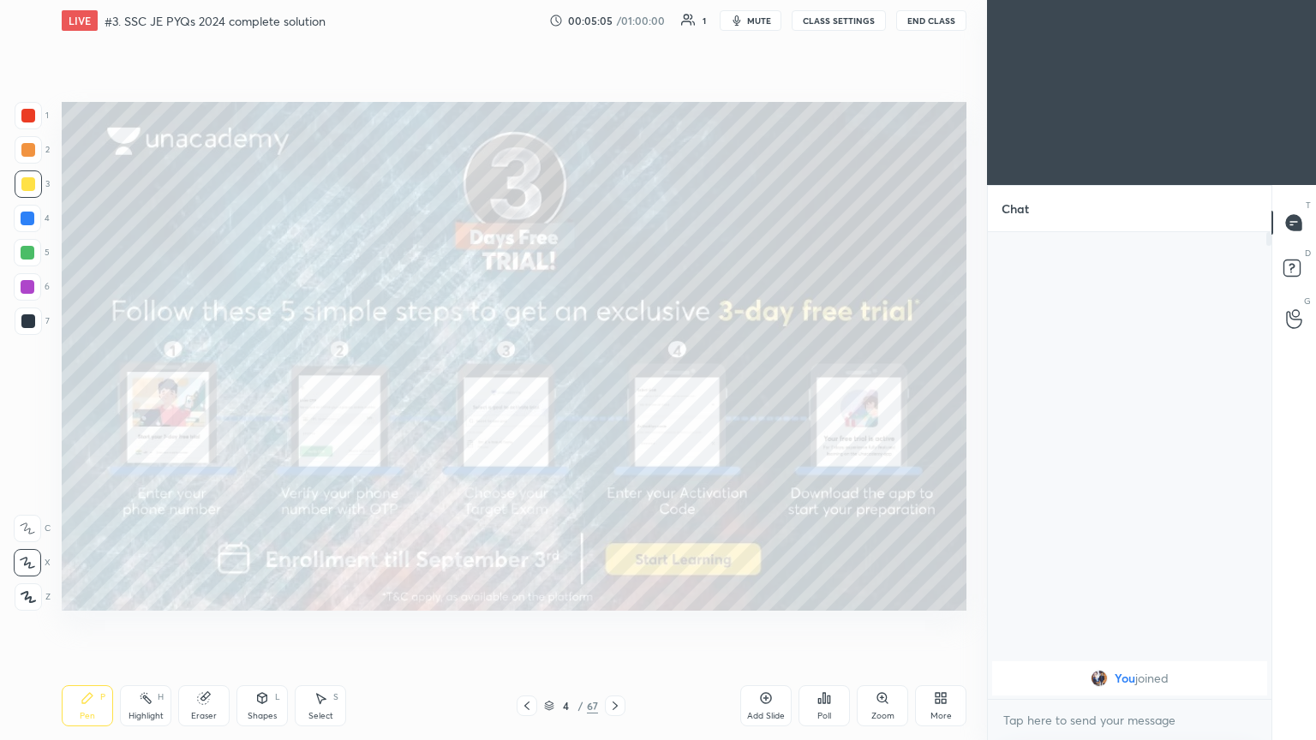
click at [614, 624] on icon at bounding box center [614, 706] width 5 height 9
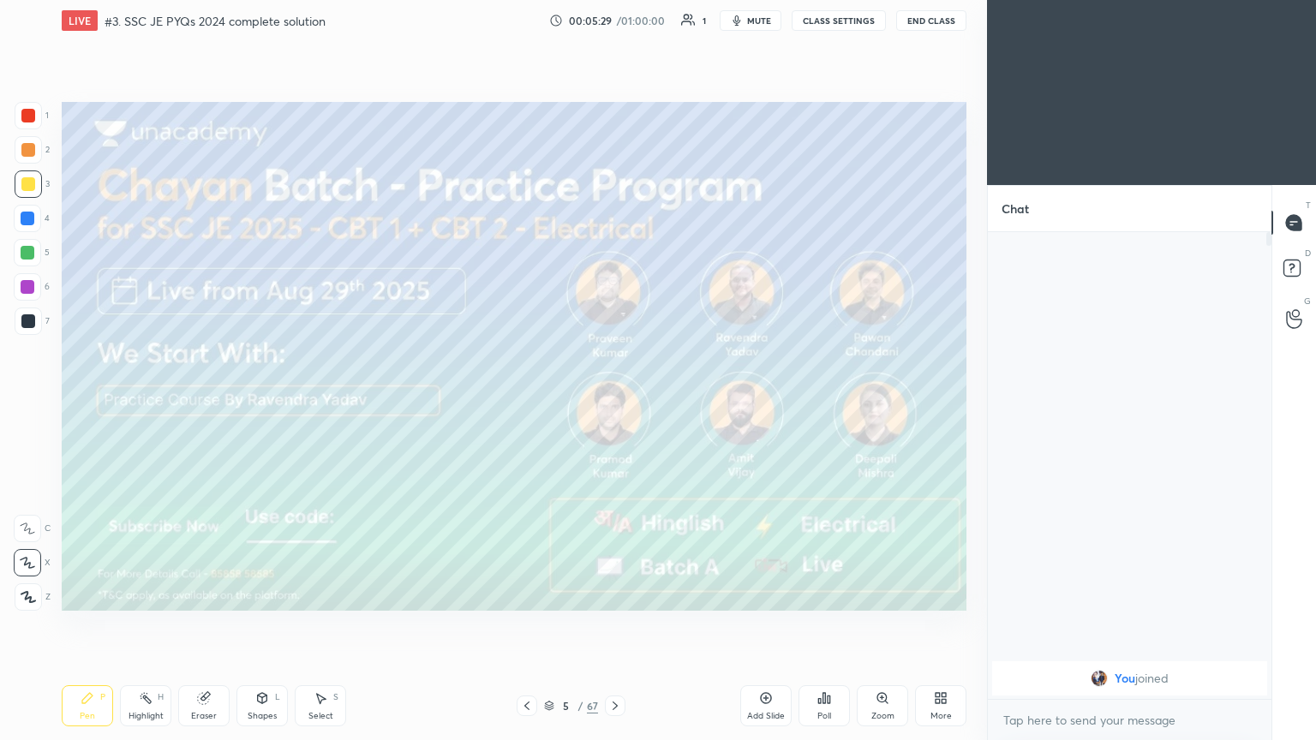
click at [617, 624] on icon at bounding box center [615, 706] width 14 height 14
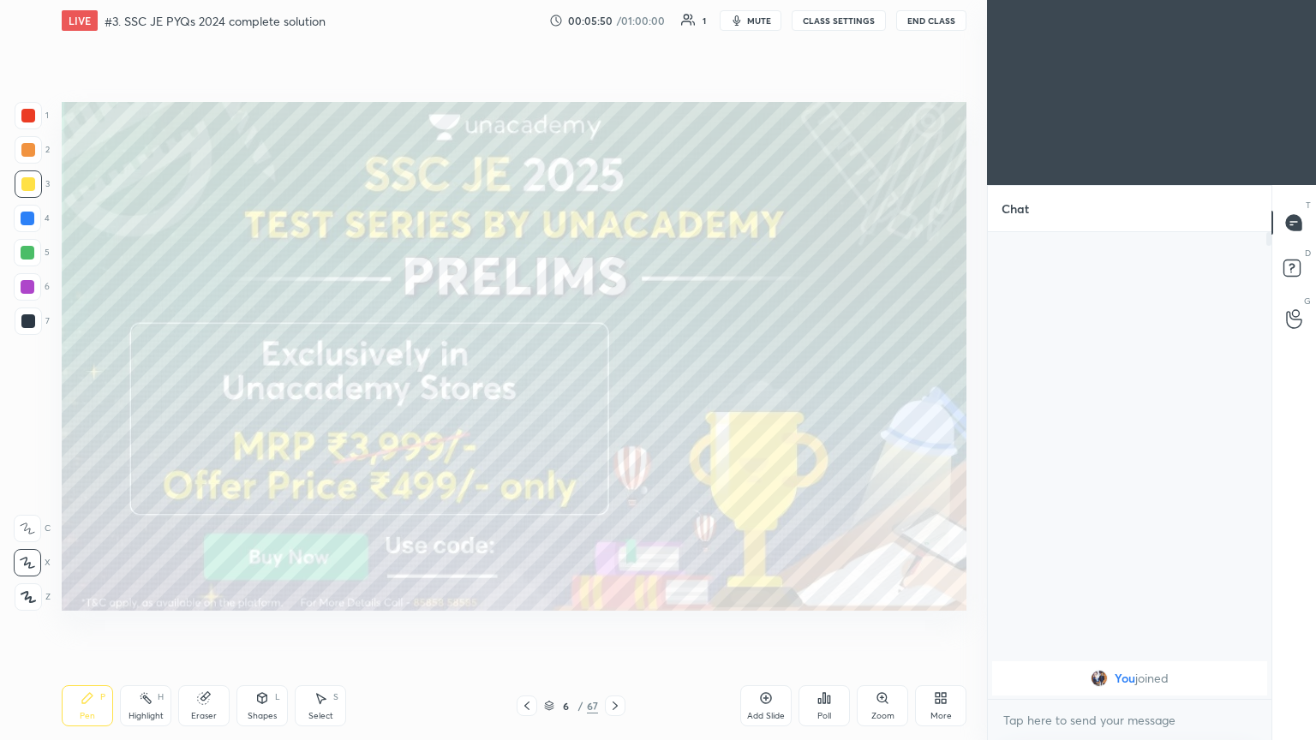
click at [621, 624] on div at bounding box center [615, 706] width 21 height 21
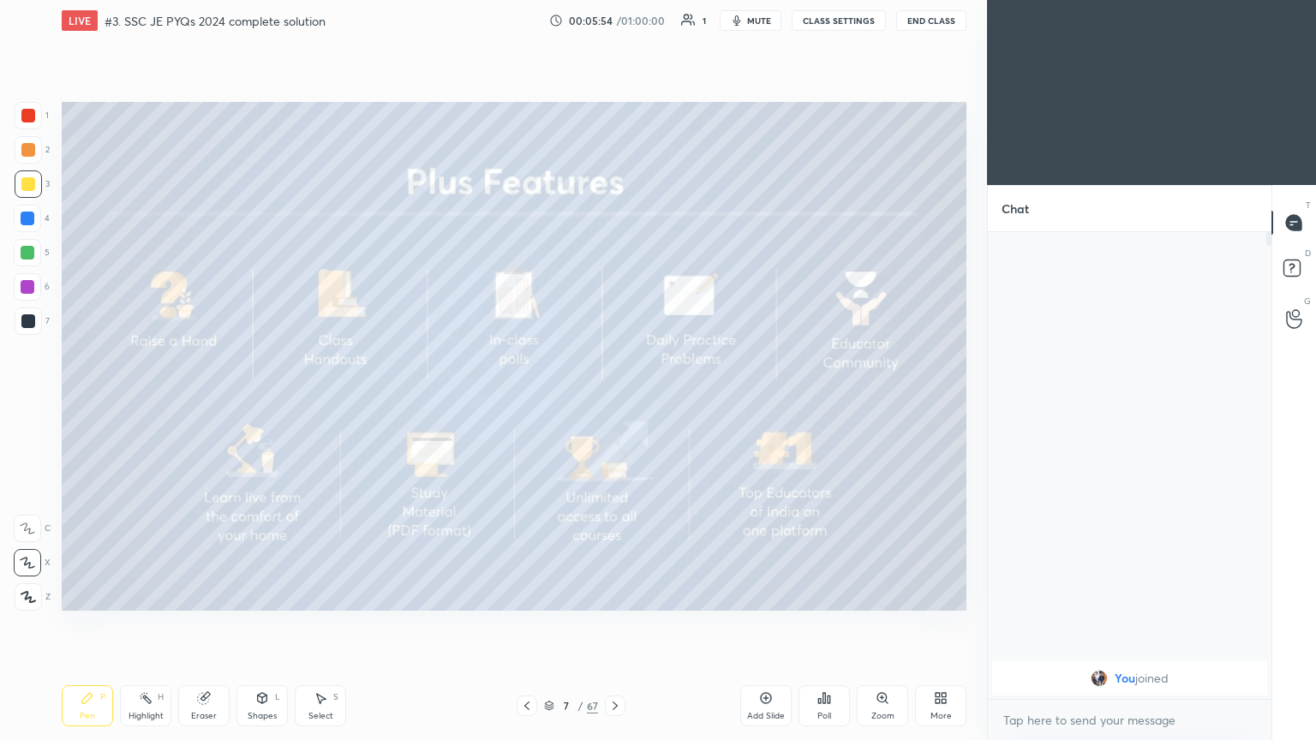
click at [608, 624] on icon at bounding box center [615, 706] width 14 height 14
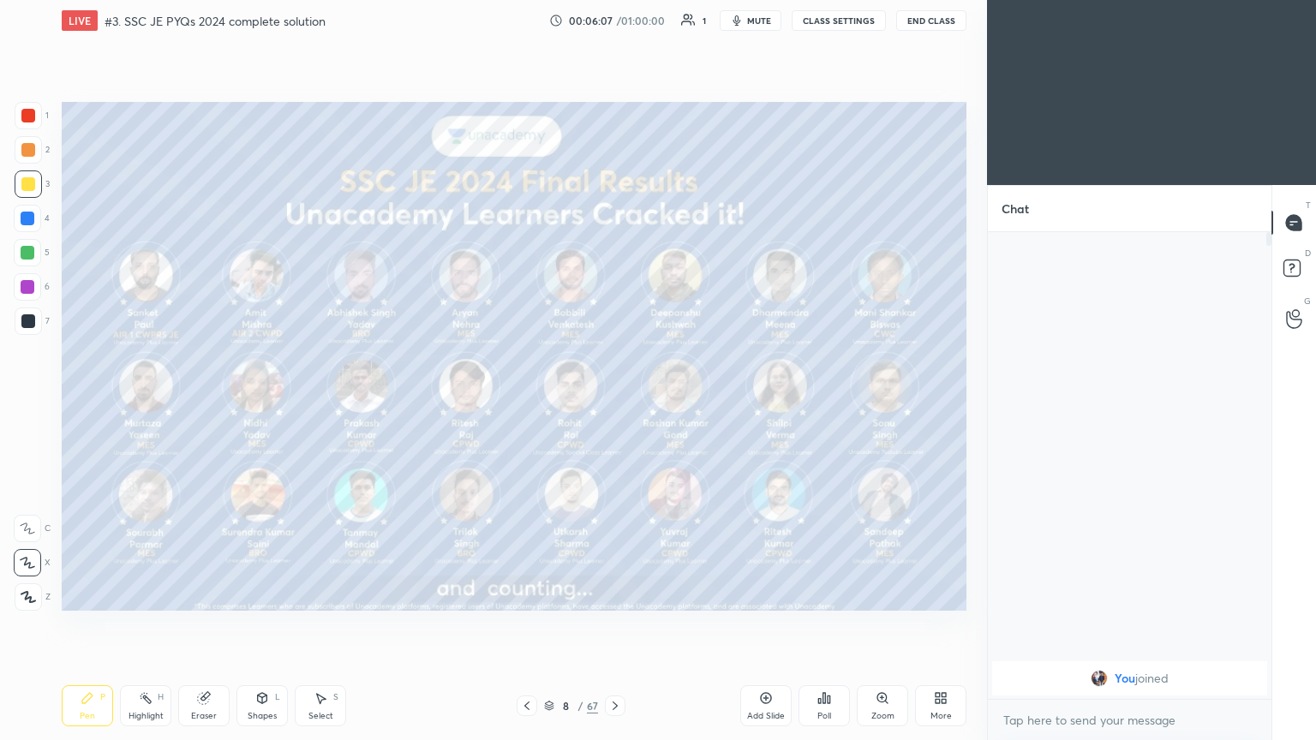
click at [618, 624] on div at bounding box center [615, 706] width 21 height 21
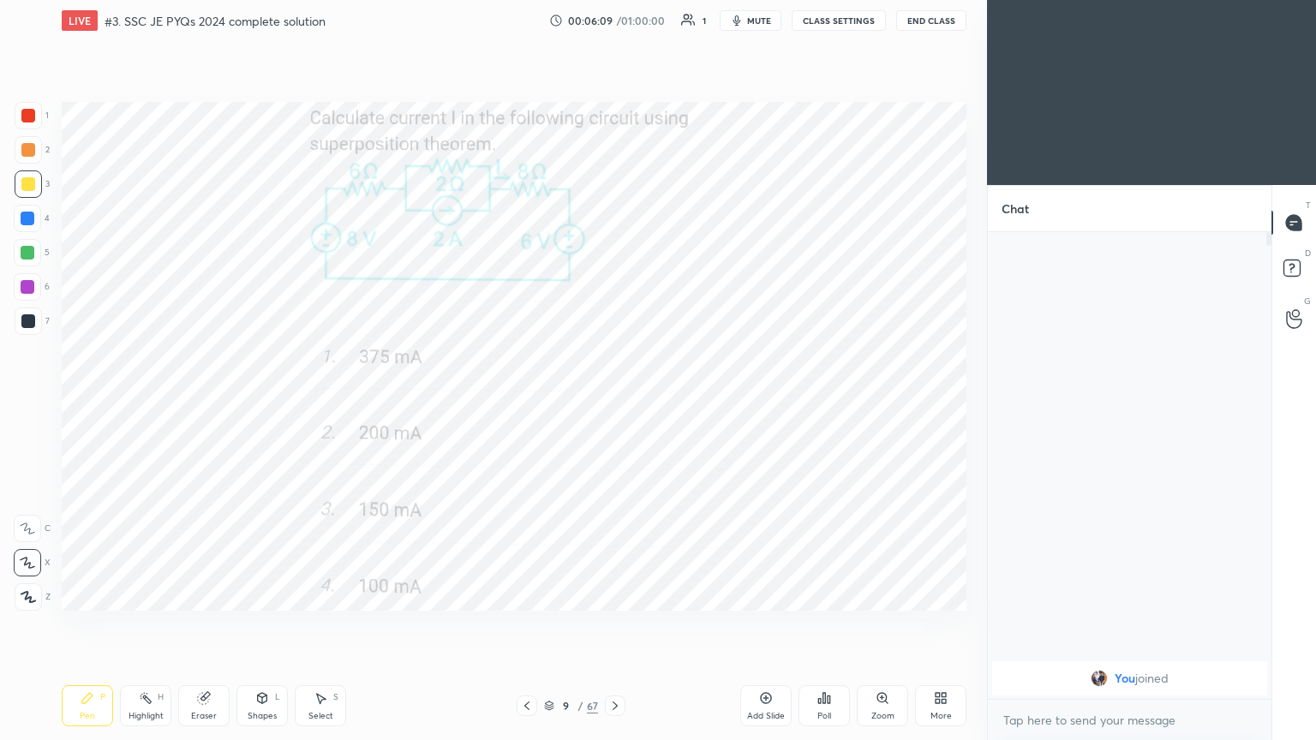
click at [32, 124] on div at bounding box center [28, 115] width 27 height 27
click at [27, 124] on div at bounding box center [28, 115] width 27 height 27
click at [614, 624] on icon at bounding box center [615, 706] width 14 height 14
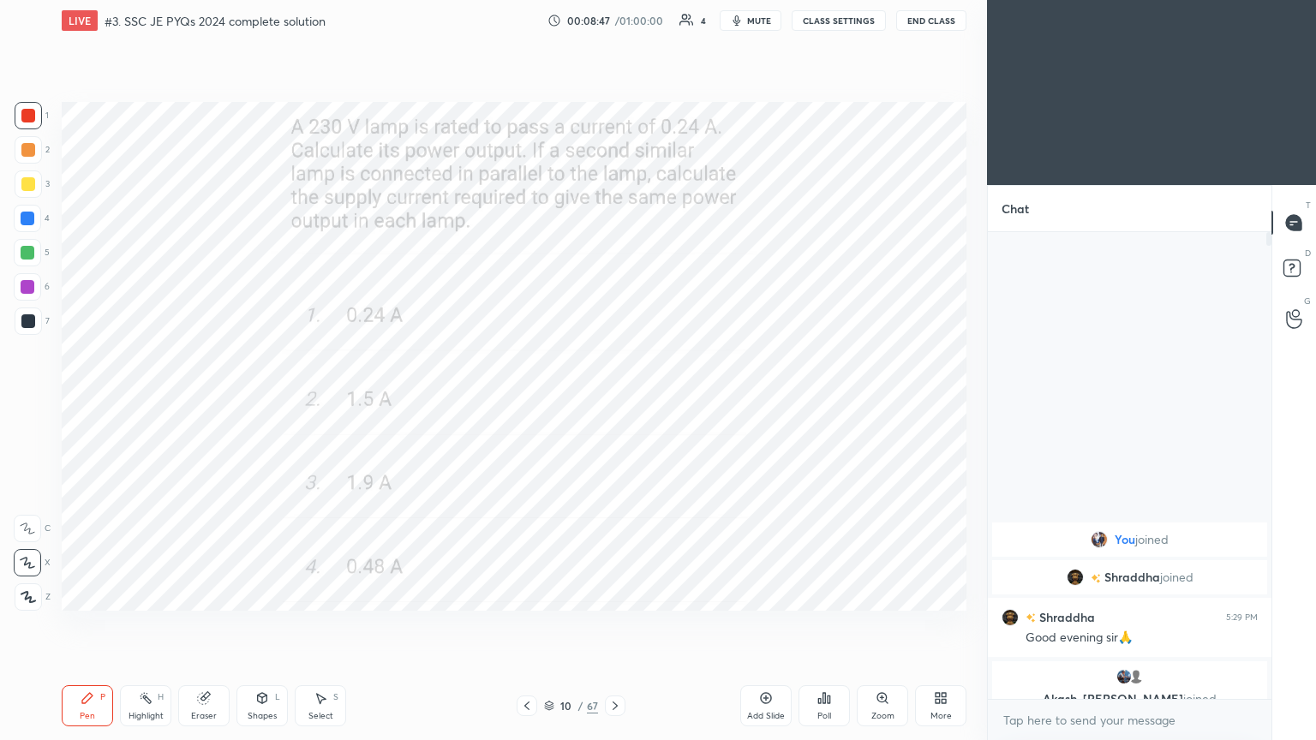
click at [620, 624] on icon at bounding box center [615, 706] width 14 height 14
drag, startPoint x: 25, startPoint y: 114, endPoint x: 42, endPoint y: 121, distance: 18.5
click at [35, 116] on div at bounding box center [28, 115] width 27 height 27
click at [97, 624] on div "Pen P" at bounding box center [87, 705] width 51 height 41
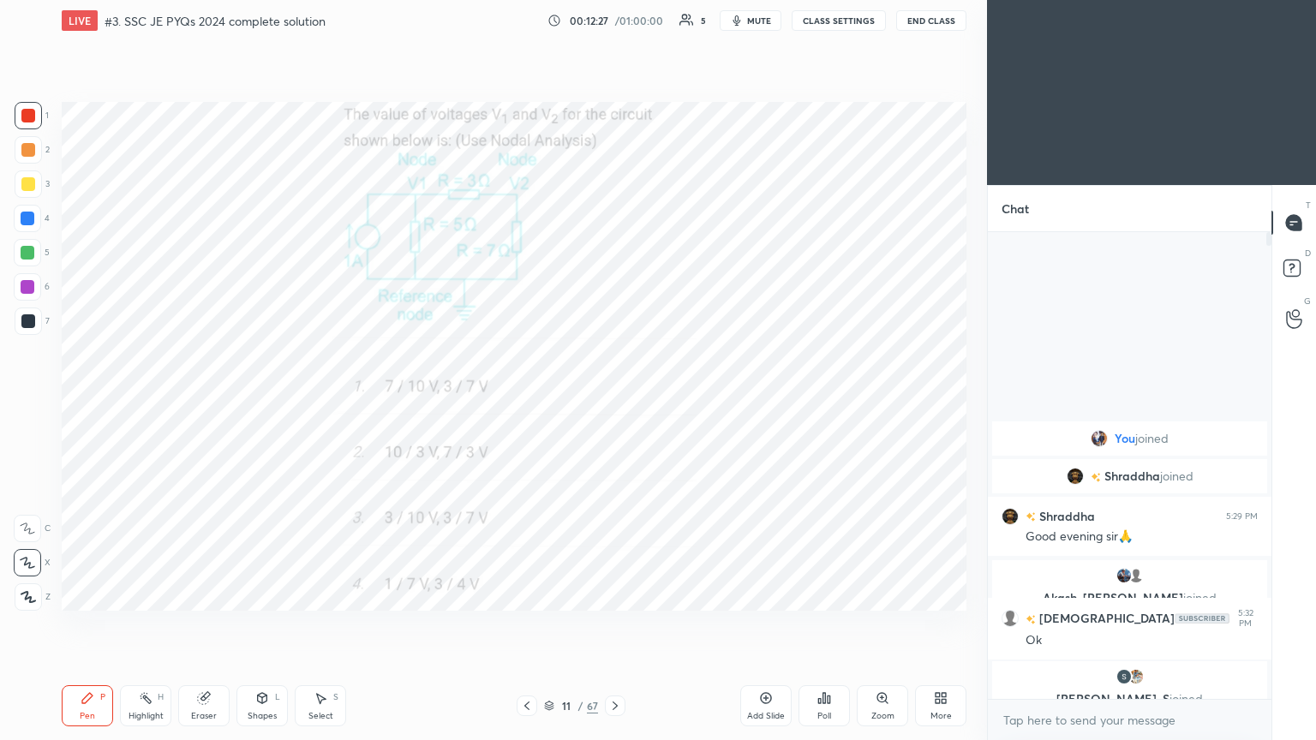
click at [613, 624] on icon at bounding box center [614, 706] width 5 height 9
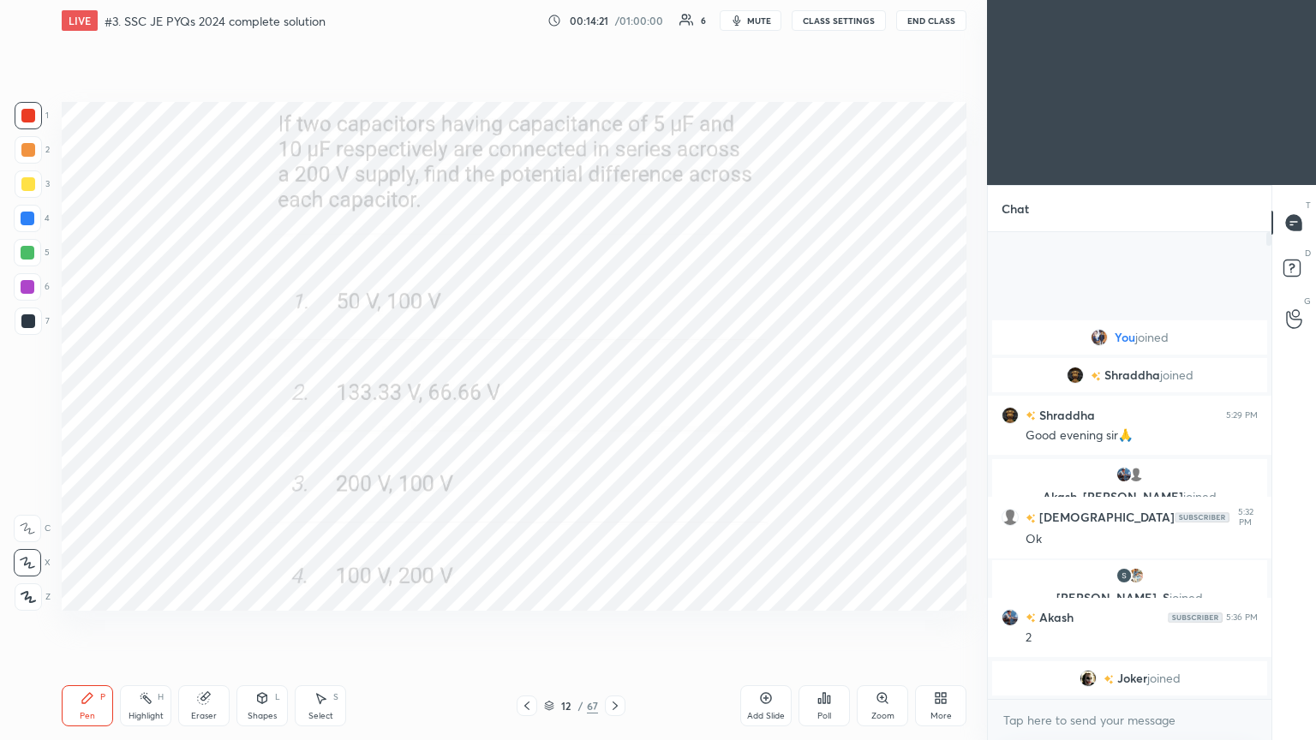
click at [611, 624] on div at bounding box center [615, 706] width 21 height 21
click at [761, 15] on span "mute" at bounding box center [759, 21] width 24 height 12
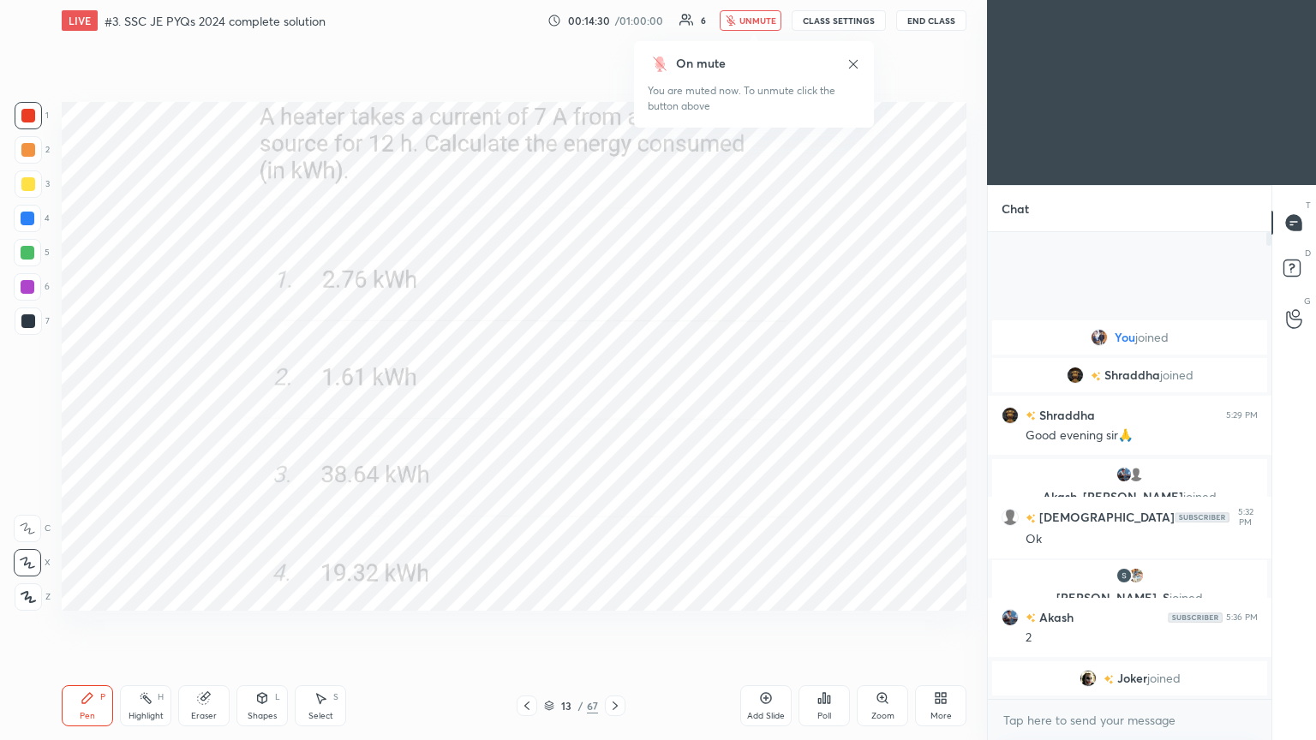
click at [761, 27] on button "unmute" at bounding box center [751, 20] width 62 height 21
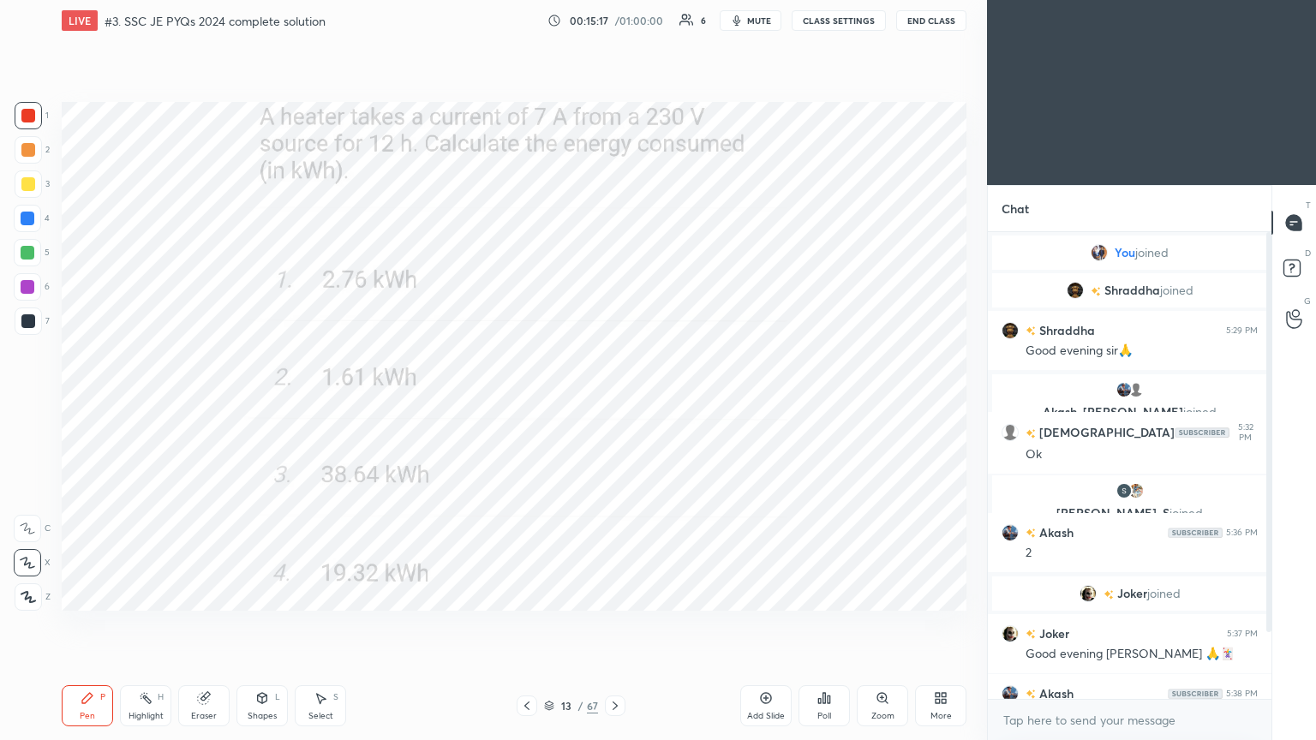
scroll to position [95, 0]
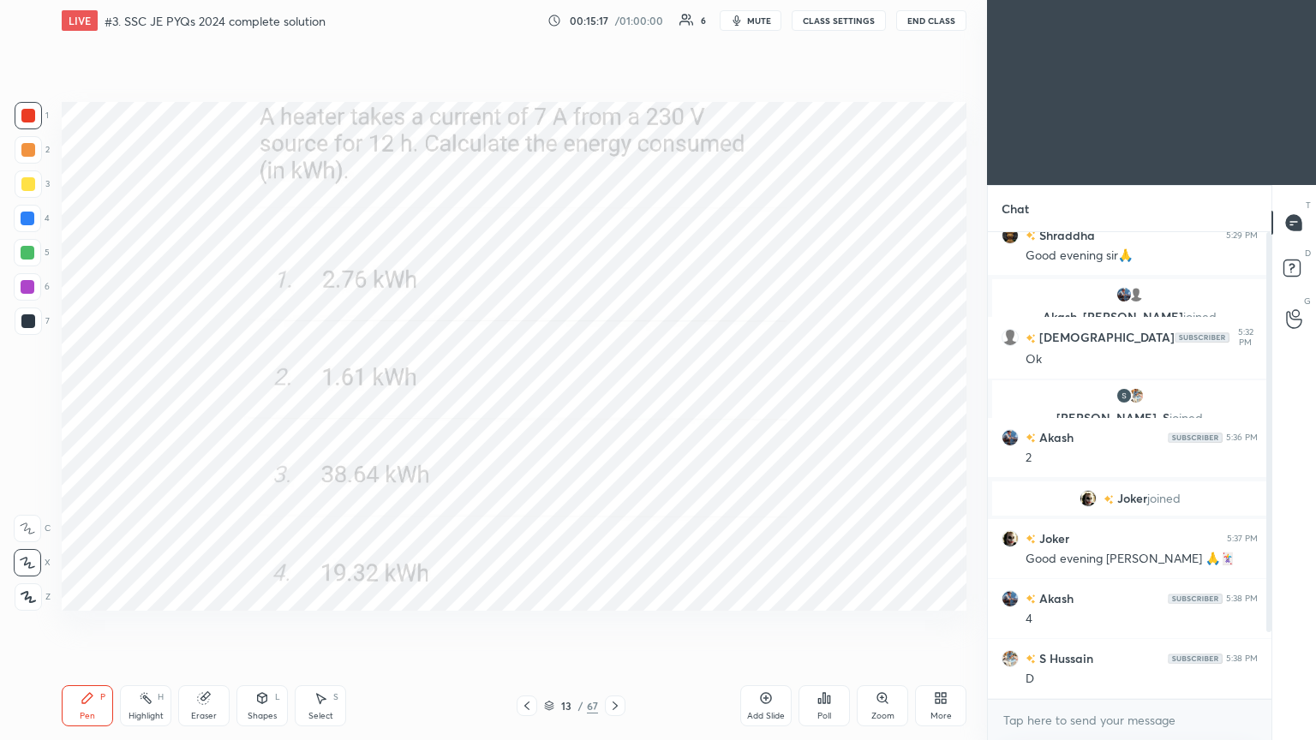
drag, startPoint x: 1269, startPoint y: 515, endPoint x: 1264, endPoint y: 583, distance: 68.7
click at [1268, 590] on div at bounding box center [1268, 432] width 5 height 400
click at [608, 624] on icon at bounding box center [615, 706] width 14 height 14
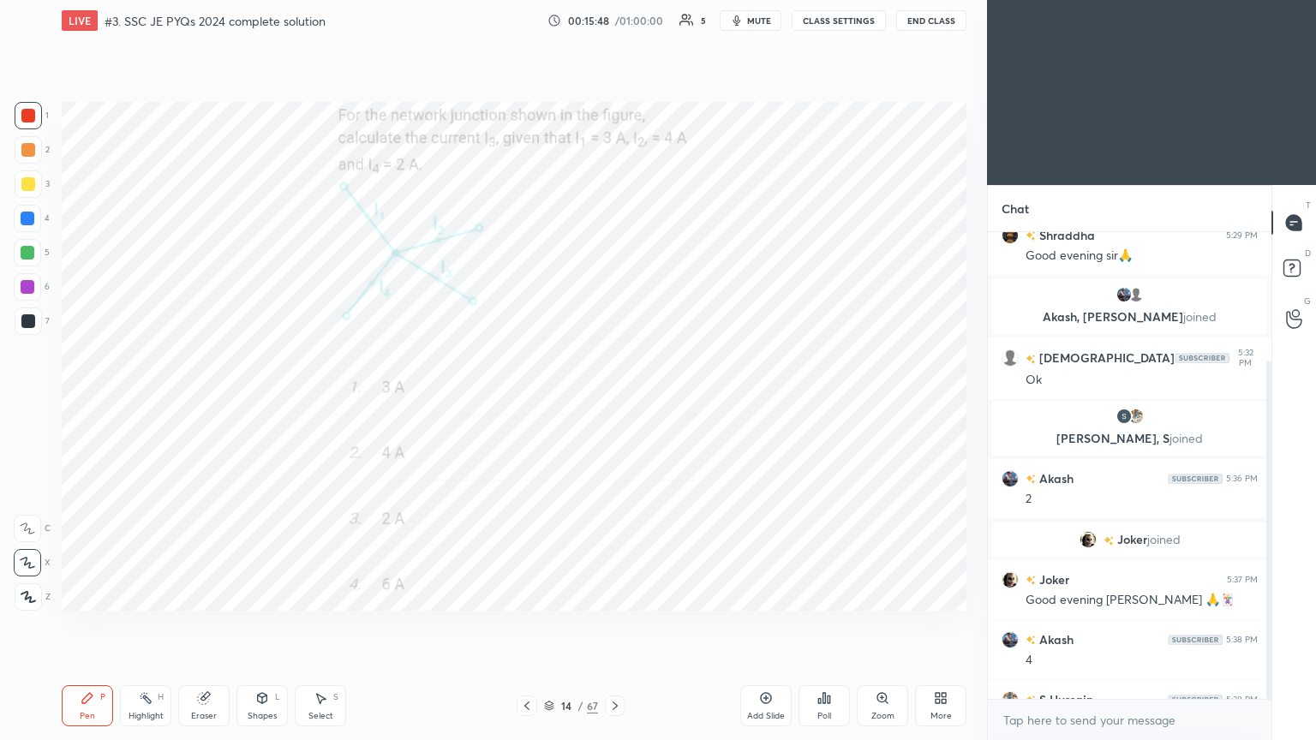
scroll to position [177, 0]
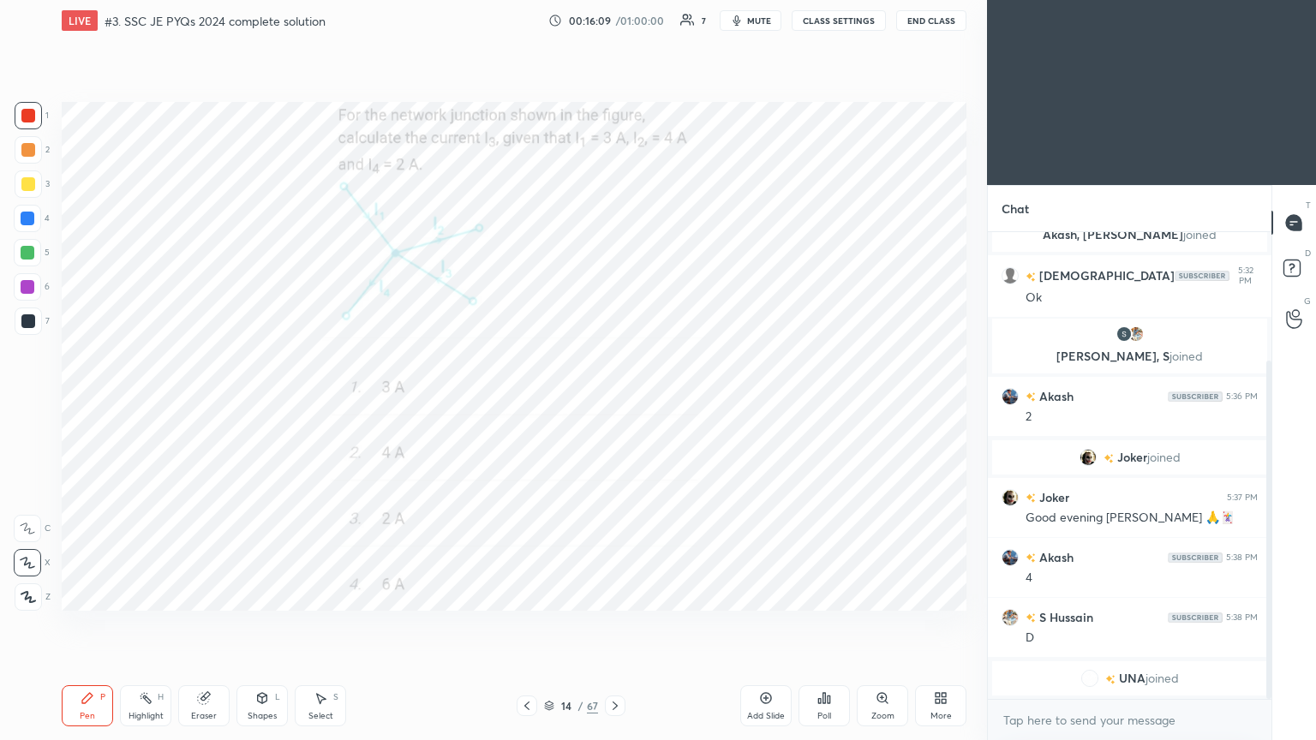
click at [614, 624] on icon at bounding box center [615, 706] width 14 height 14
click at [618, 624] on icon at bounding box center [615, 706] width 14 height 14
click at [209, 624] on div "Eraser" at bounding box center [203, 705] width 51 height 41
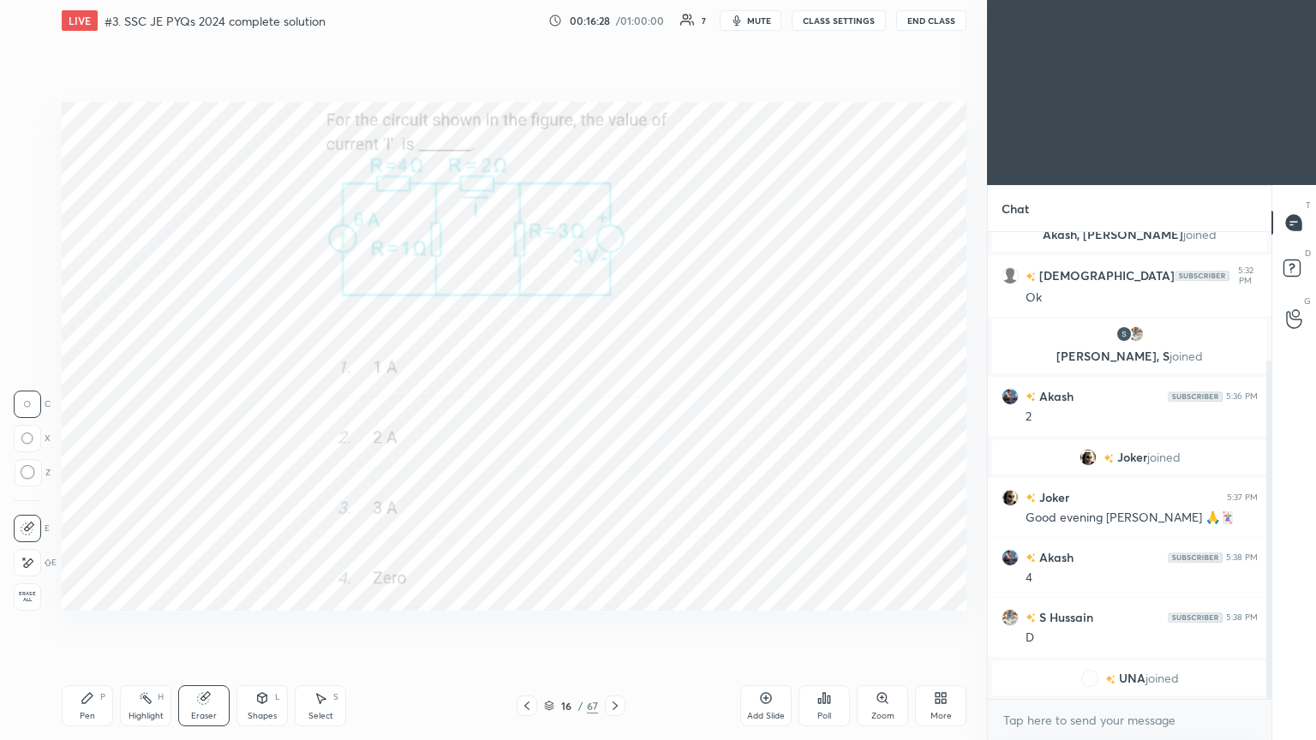
scroll to position [198, 0]
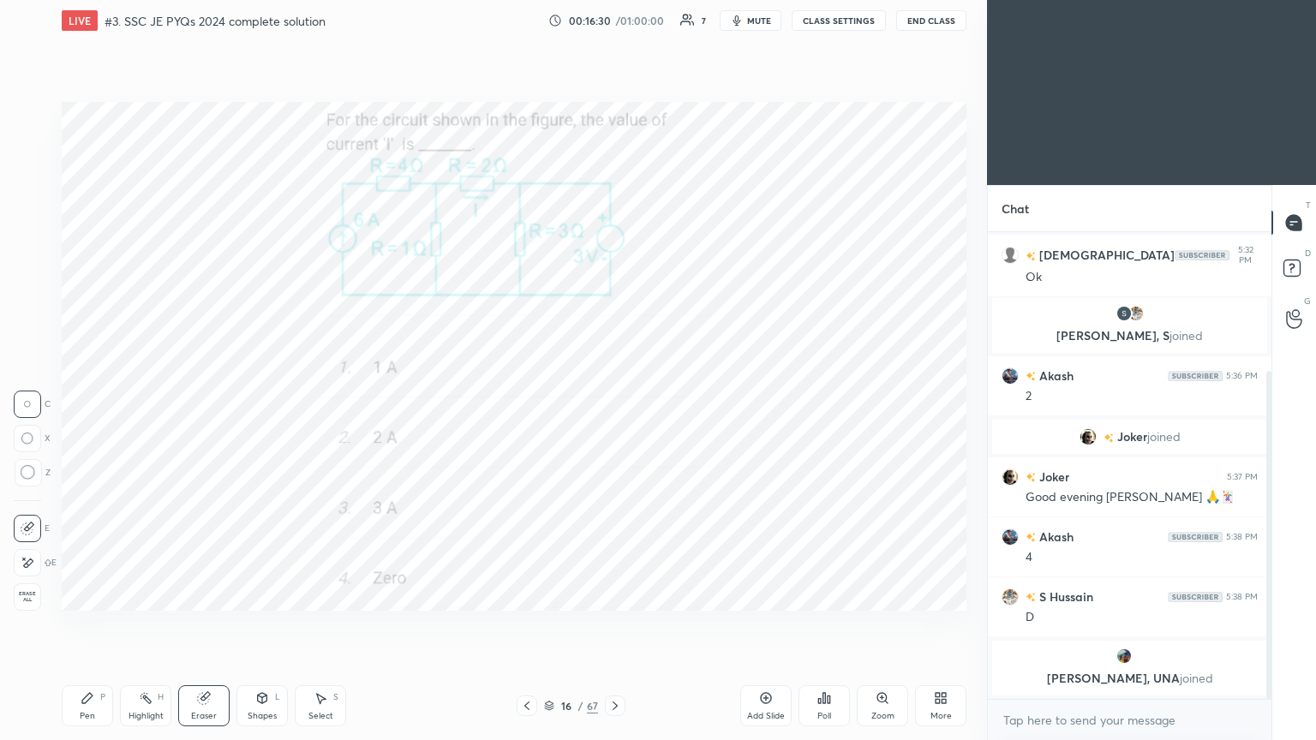
click at [83, 624] on div "Pen" at bounding box center [87, 716] width 15 height 9
drag, startPoint x: 1270, startPoint y: 532, endPoint x: 1269, endPoint y: 603, distance: 71.1
click at [1272, 614] on div "Chat You joined Shraddha joined Shraddha 5:29 PM Good evening sir🙏 Akash, shiva…" at bounding box center [1151, 462] width 329 height 555
click at [28, 121] on div at bounding box center [28, 116] width 14 height 14
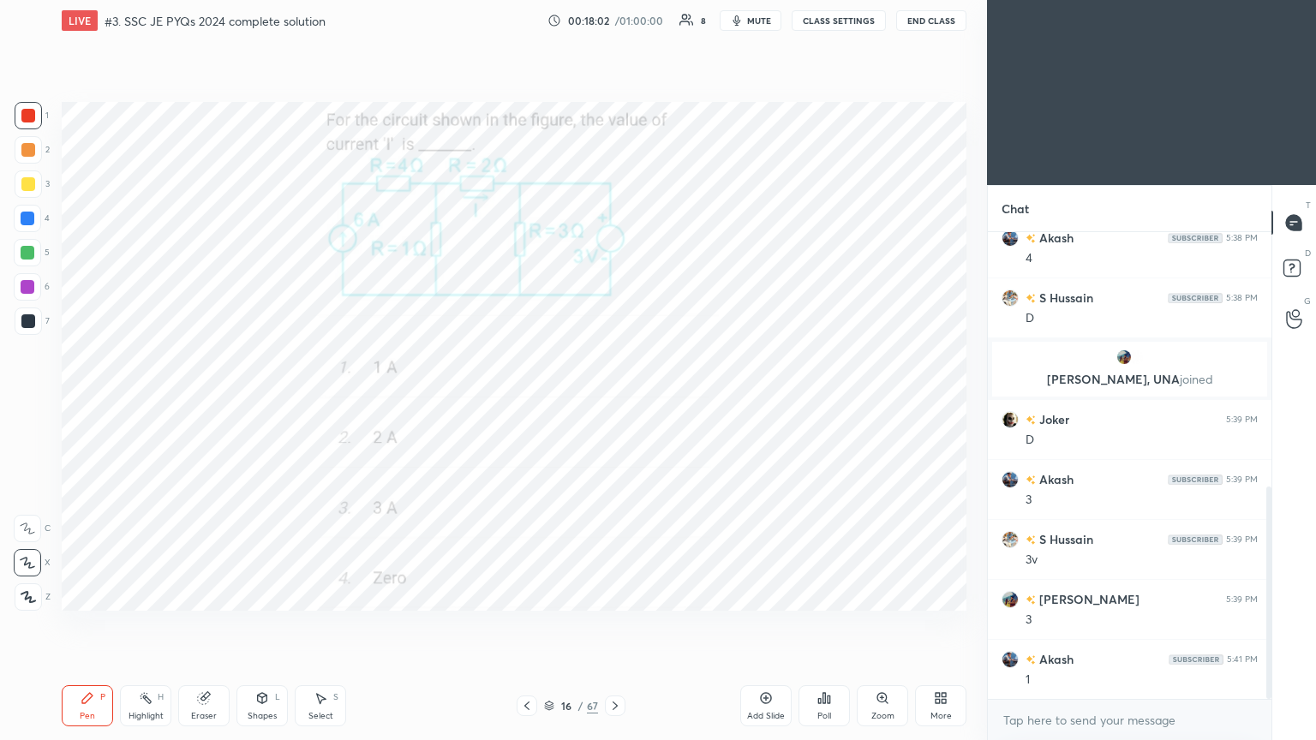
scroll to position [558, 0]
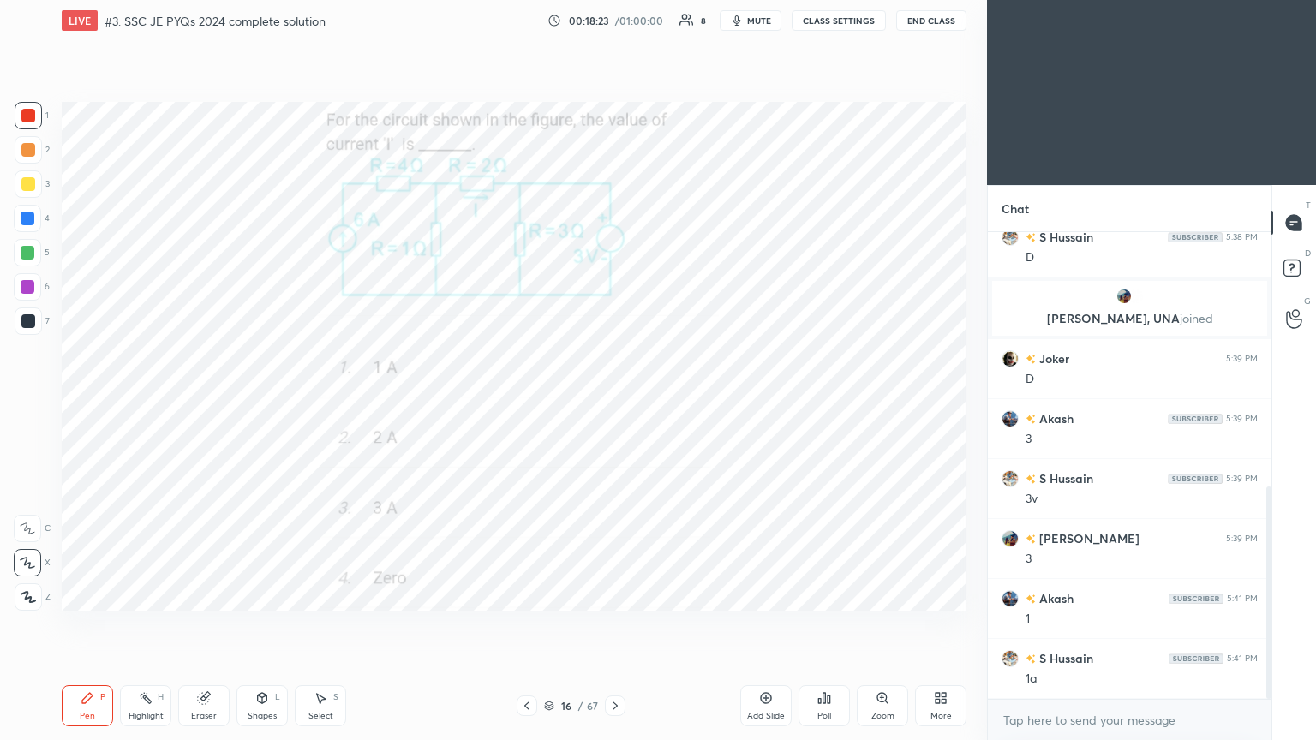
click at [477, 624] on div "Pen P Highlight H Eraser Shapes L Select S 16 / 67 Add Slide Poll Zoom More" at bounding box center [514, 706] width 905 height 69
click at [614, 624] on icon at bounding box center [615, 706] width 14 height 14
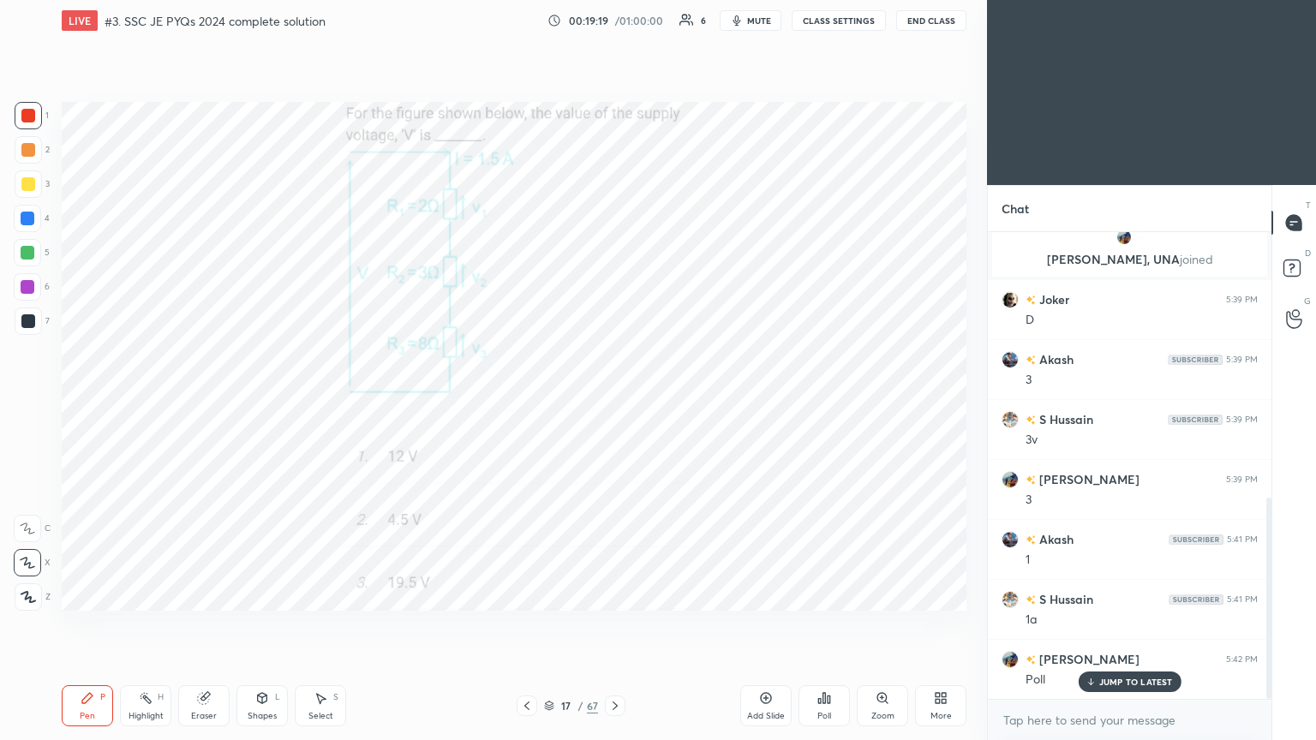
scroll to position [634, 0]
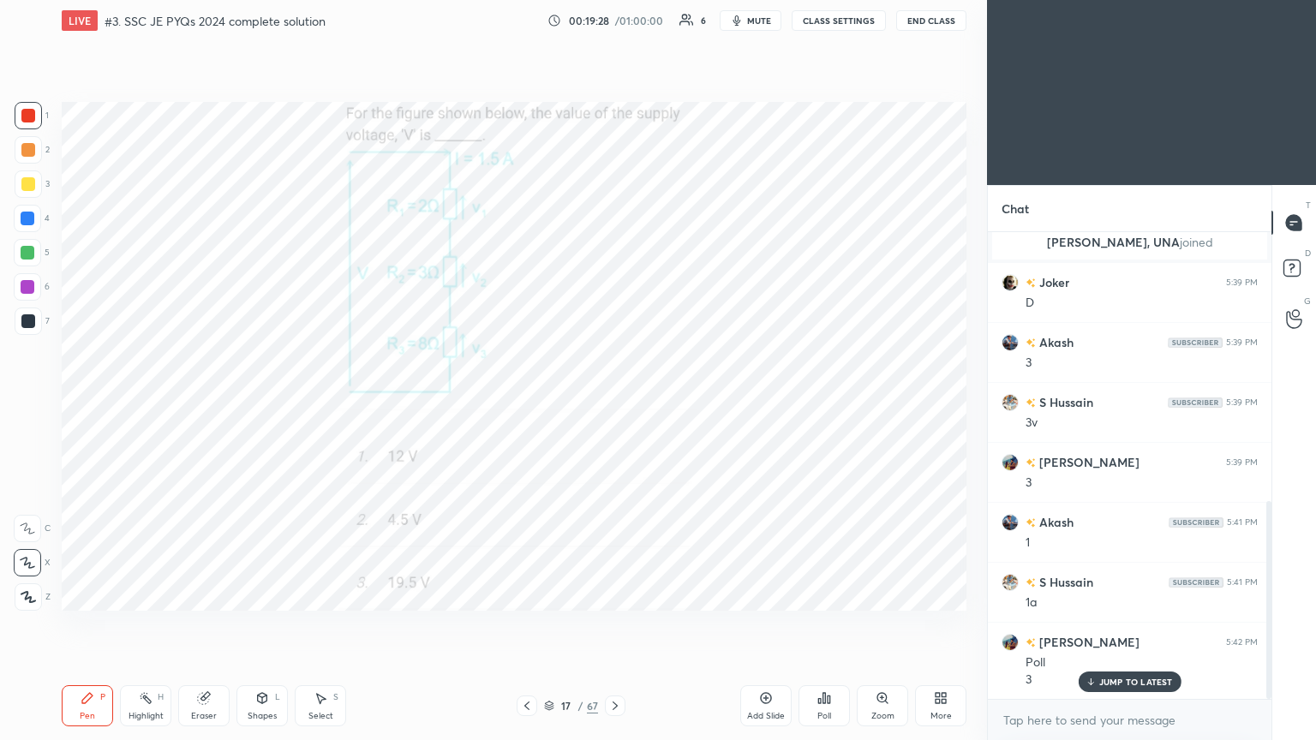
click at [1116, 624] on p "JUMP TO LATEST" at bounding box center [1136, 682] width 74 height 10
click at [614, 624] on icon at bounding box center [614, 706] width 5 height 9
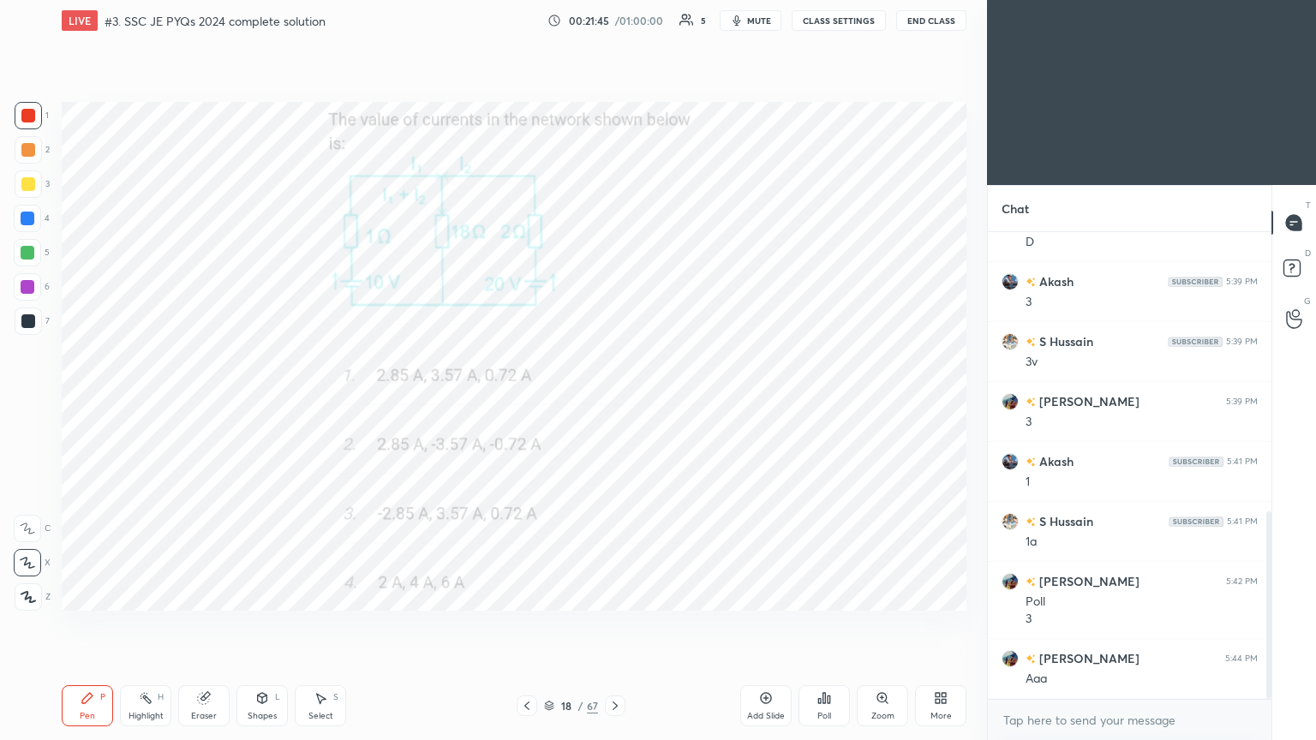
click at [212, 624] on div "Eraser" at bounding box center [204, 716] width 26 height 9
click at [28, 563] on icon at bounding box center [28, 563] width 14 height 15
click at [94, 624] on div "Pen P" at bounding box center [87, 705] width 51 height 41
click at [618, 624] on icon at bounding box center [615, 706] width 14 height 14
click at [206, 624] on div "Eraser" at bounding box center [204, 716] width 26 height 9
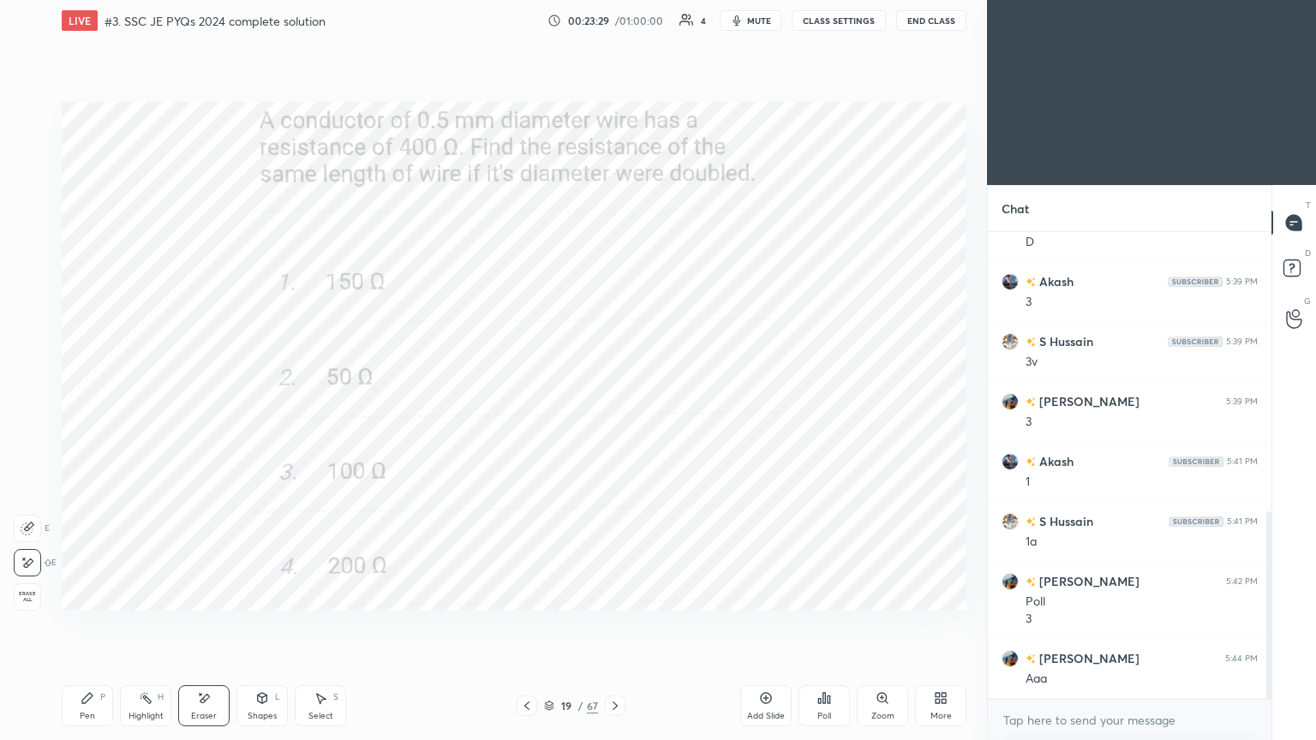
click at [87, 624] on div "Pen P" at bounding box center [87, 705] width 51 height 41
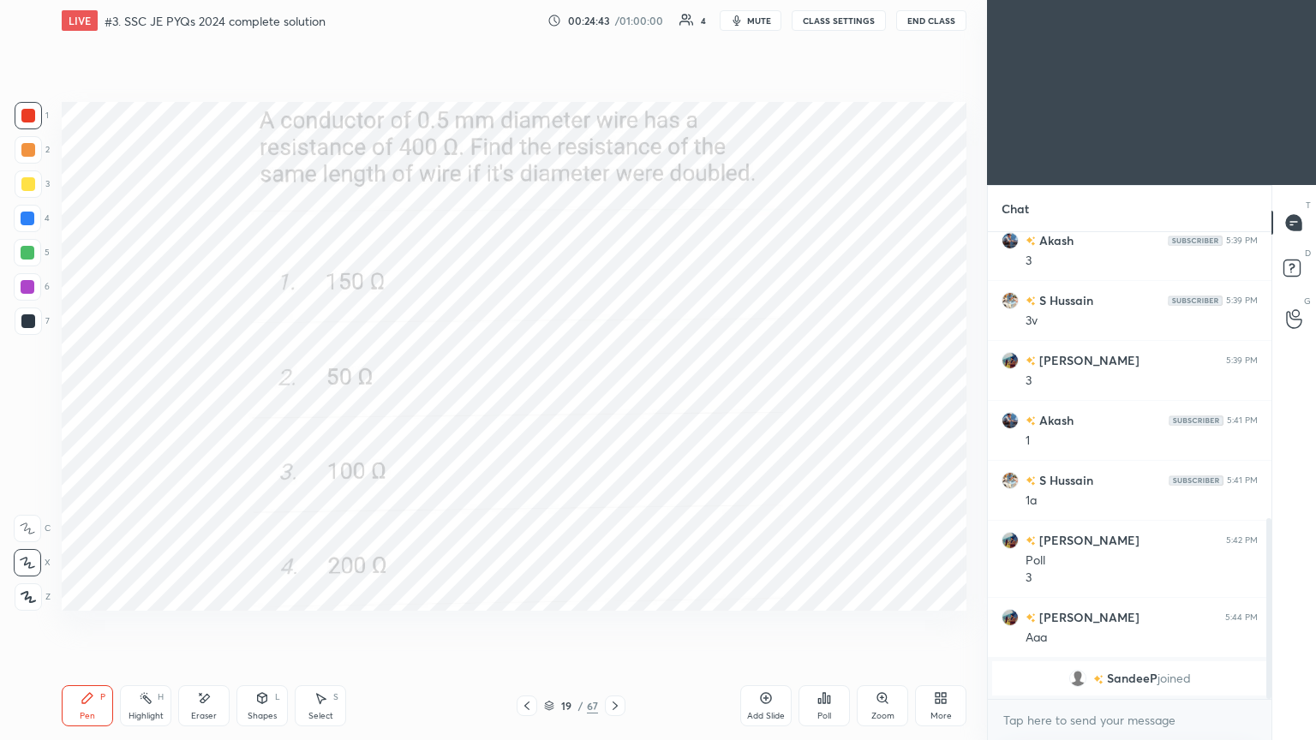
click at [617, 624] on div at bounding box center [615, 706] width 21 height 21
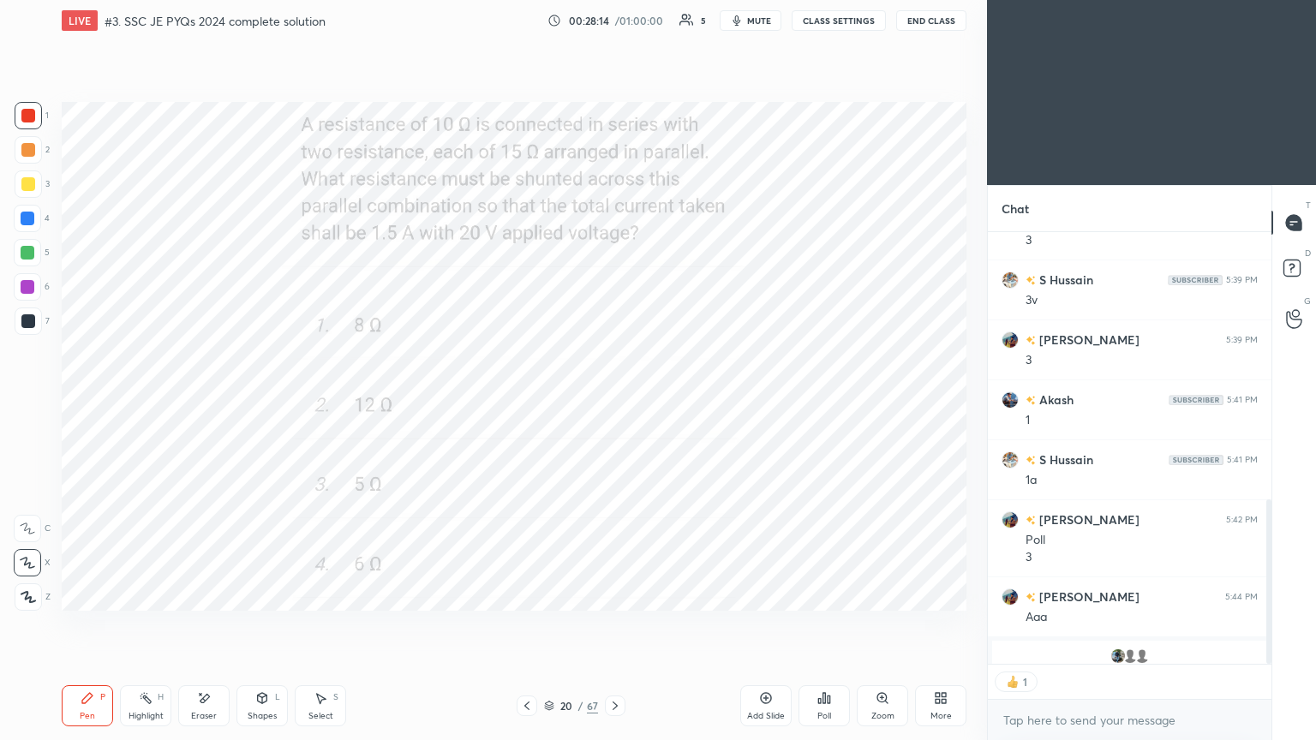
scroll to position [5, 5]
click at [615, 624] on icon at bounding box center [615, 706] width 14 height 14
click at [614, 624] on icon at bounding box center [615, 706] width 14 height 14
click at [621, 624] on div at bounding box center [615, 706] width 21 height 21
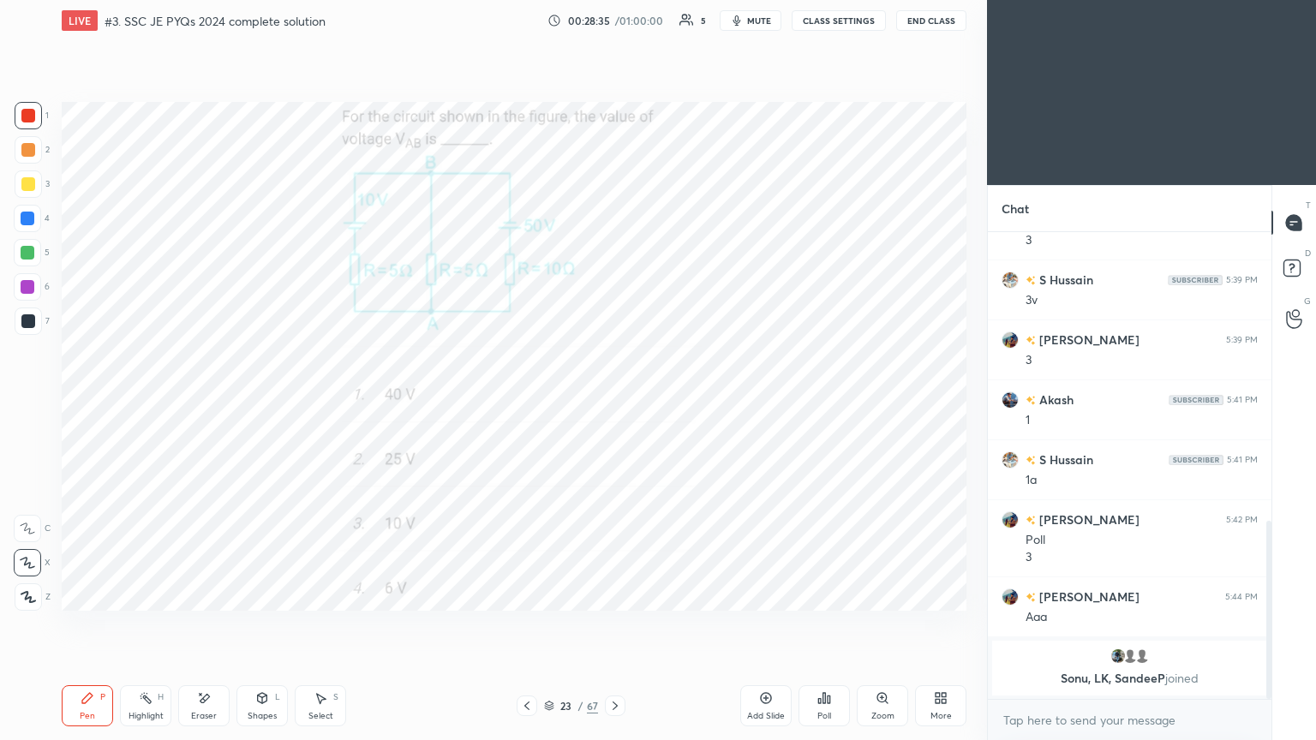
click at [618, 624] on div "Pen P Highlight H Eraser Shapes L Select S 23 / 67 Add Slide Poll Zoom More" at bounding box center [514, 706] width 905 height 69
click at [221, 624] on div "Eraser" at bounding box center [203, 705] width 51 height 41
click at [81, 624] on div "Pen" at bounding box center [87, 716] width 15 height 9
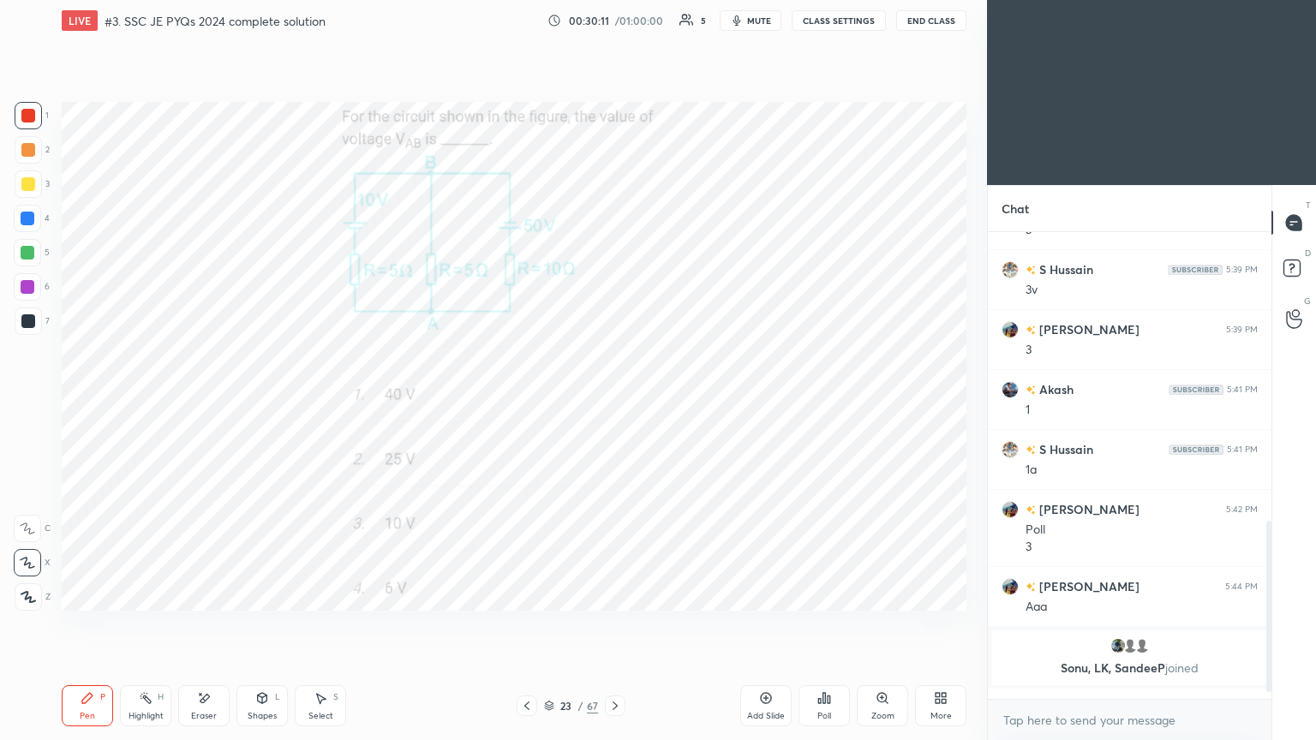
scroll to position [805, 0]
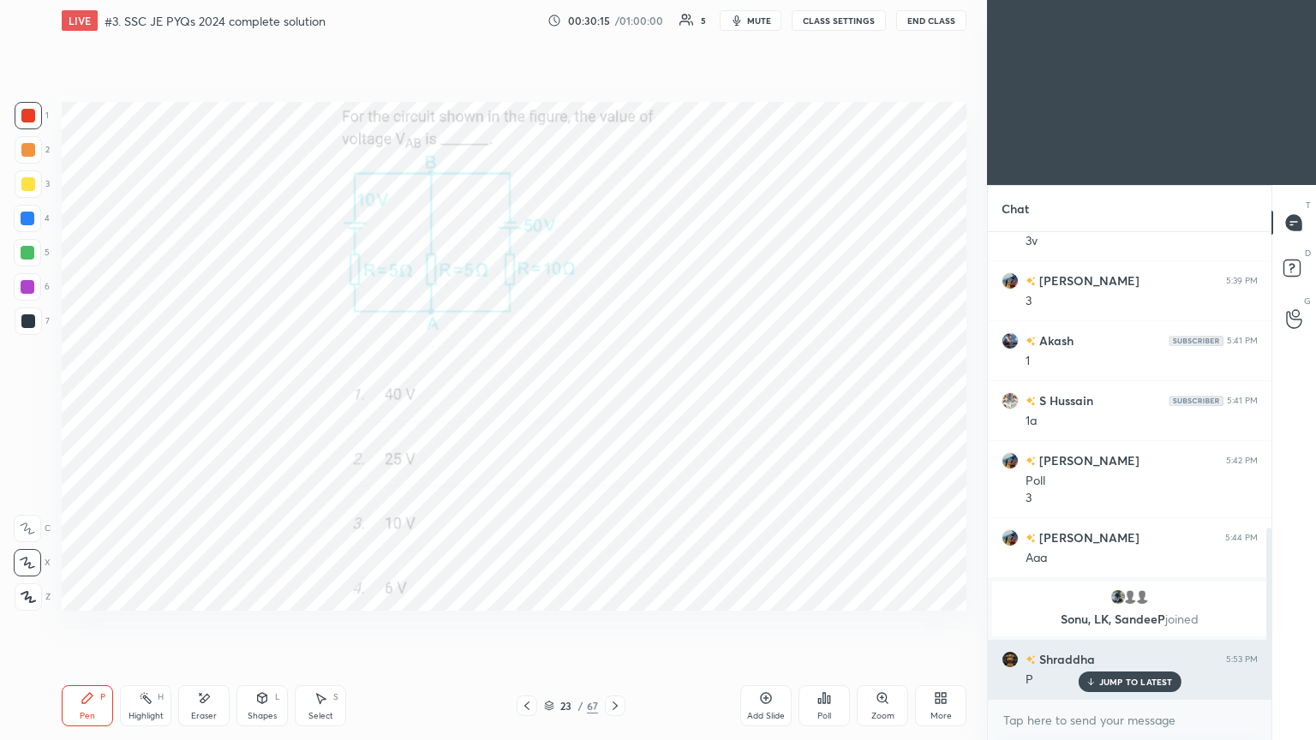
click at [1014, 624] on img "grid" at bounding box center [1009, 659] width 17 height 17
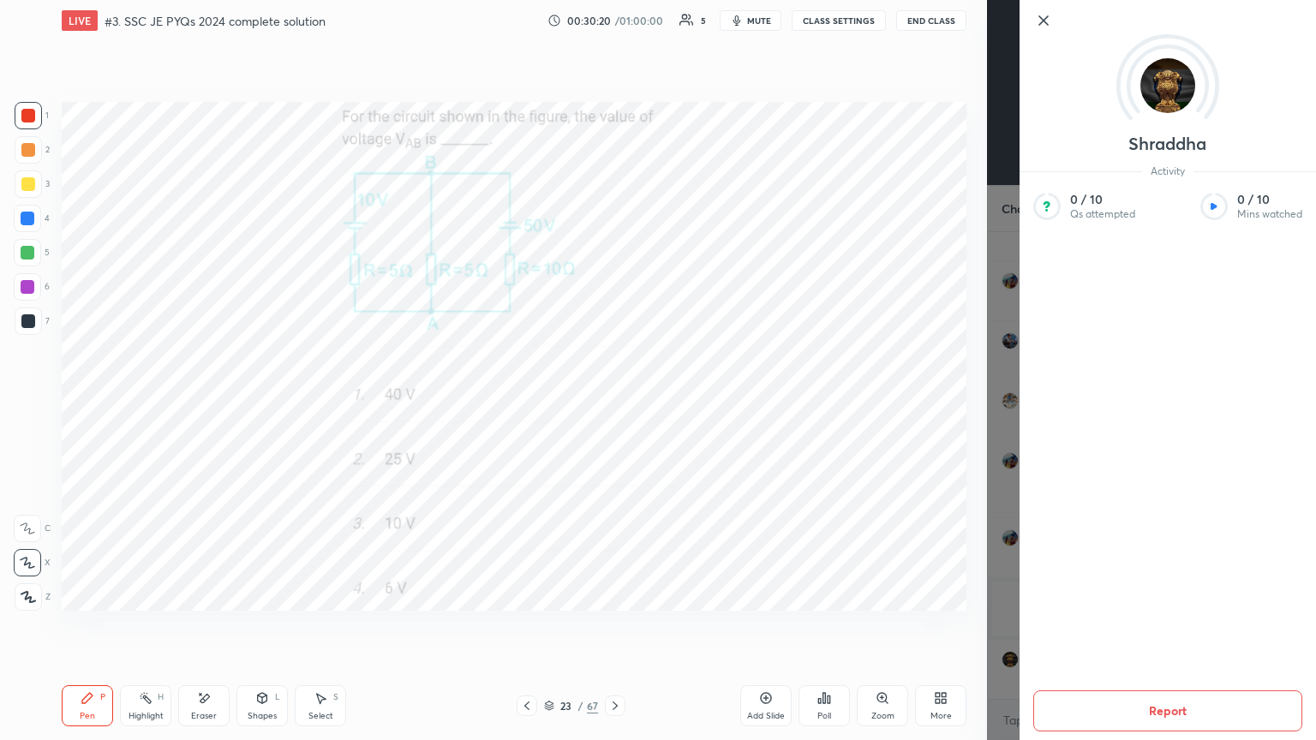
click at [1053, 15] on icon at bounding box center [1043, 20] width 21 height 21
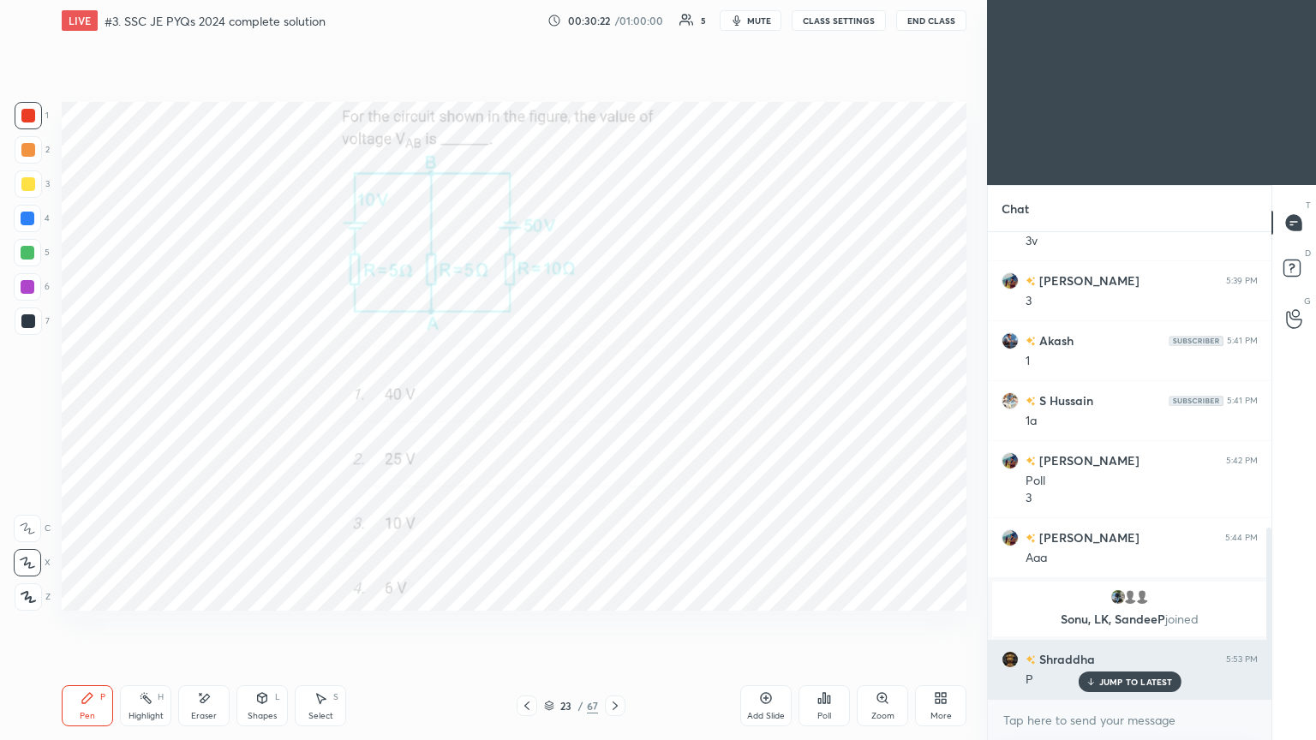
click at [1138, 624] on div "JUMP TO LATEST" at bounding box center [1129, 682] width 103 height 21
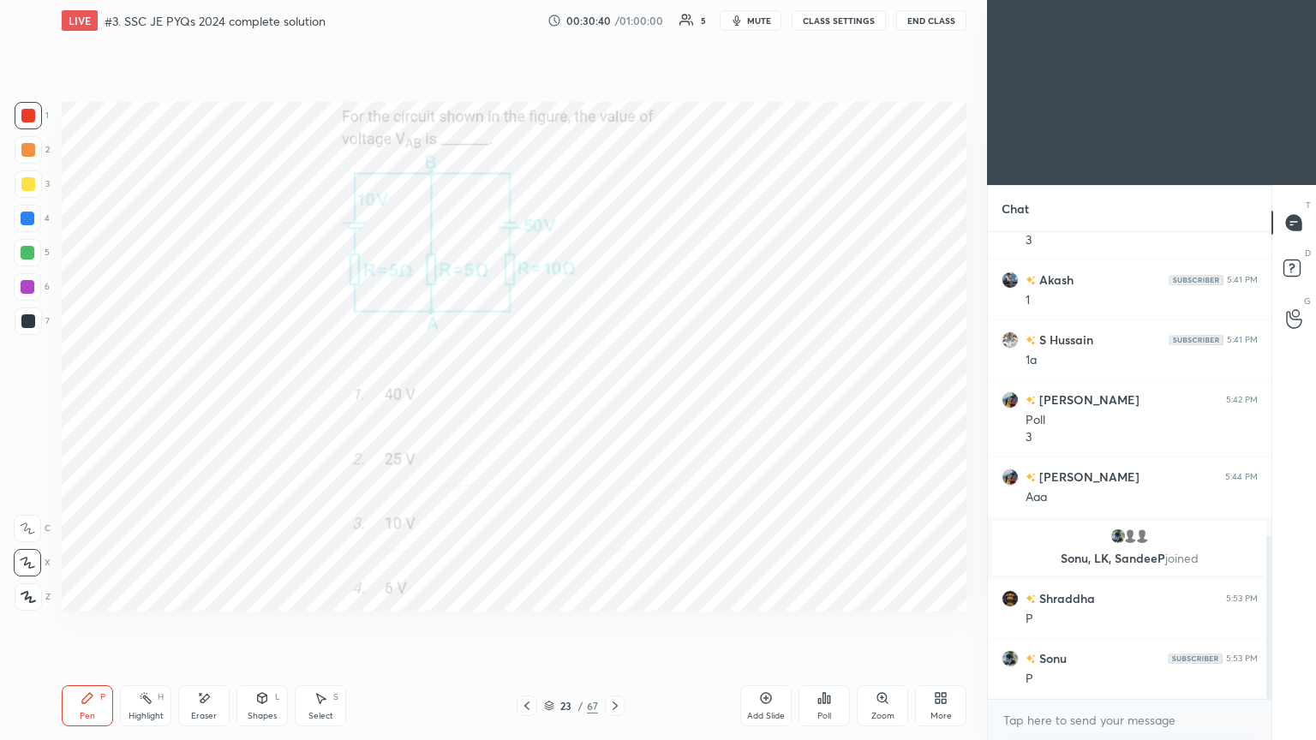
click at [759, 624] on div "Add Slide" at bounding box center [766, 716] width 38 height 9
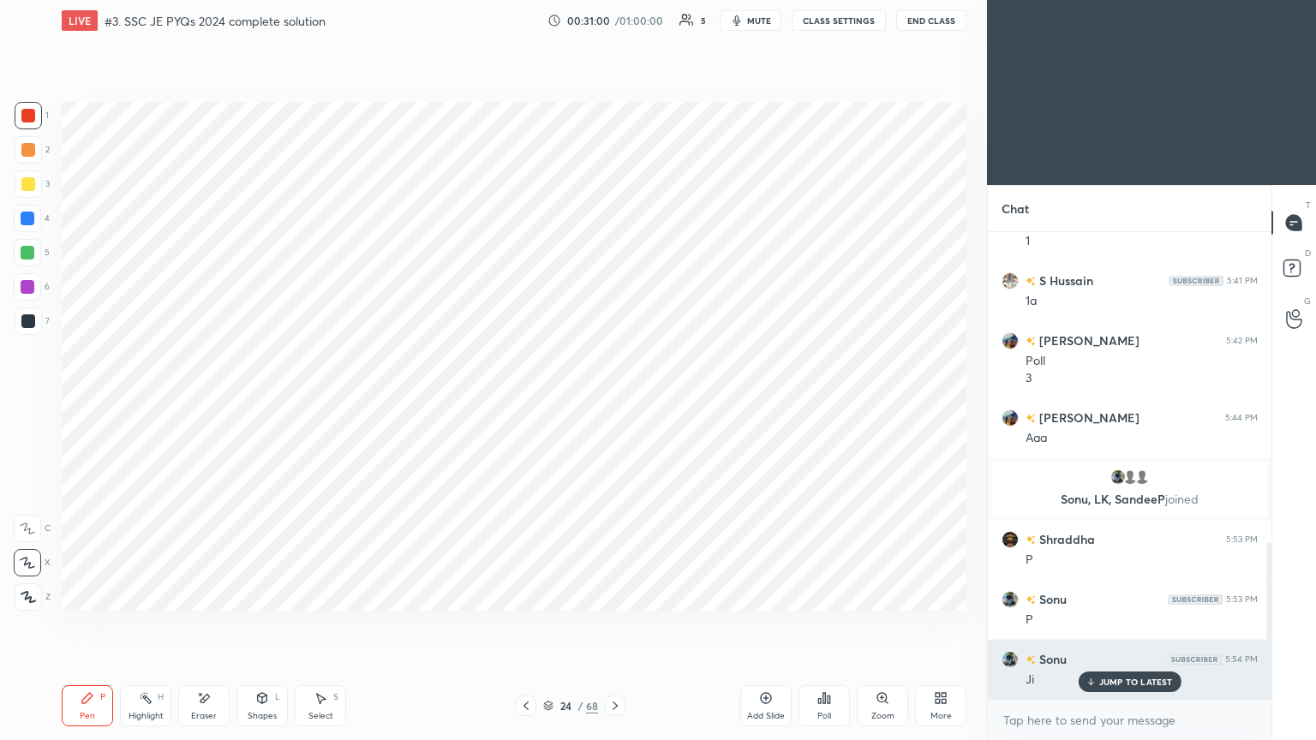
click at [1115, 624] on p "JUMP TO LATEST" at bounding box center [1136, 682] width 74 height 10
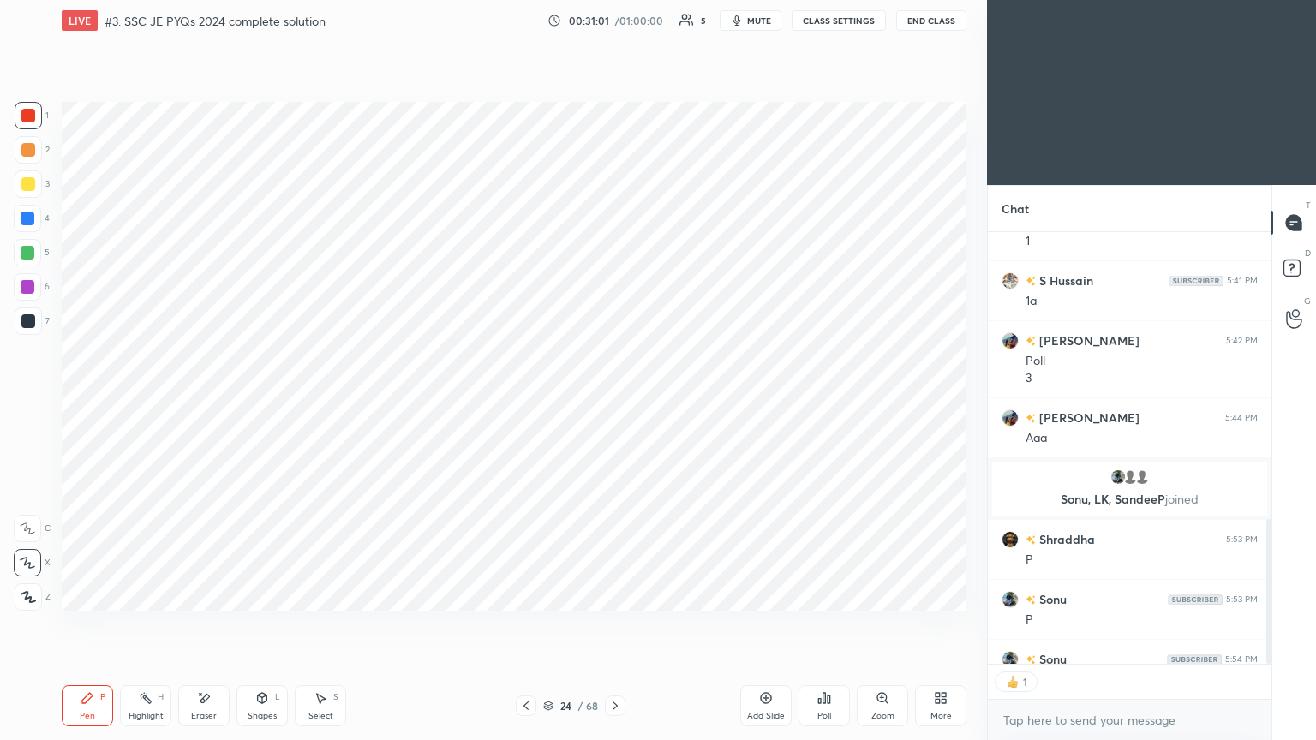
scroll to position [5, 5]
click at [606, 624] on div at bounding box center [615, 706] width 21 height 21
click at [21, 124] on div at bounding box center [28, 115] width 27 height 27
click at [528, 624] on icon at bounding box center [526, 706] width 14 height 14
click at [924, 18] on button "End Class" at bounding box center [931, 20] width 70 height 21
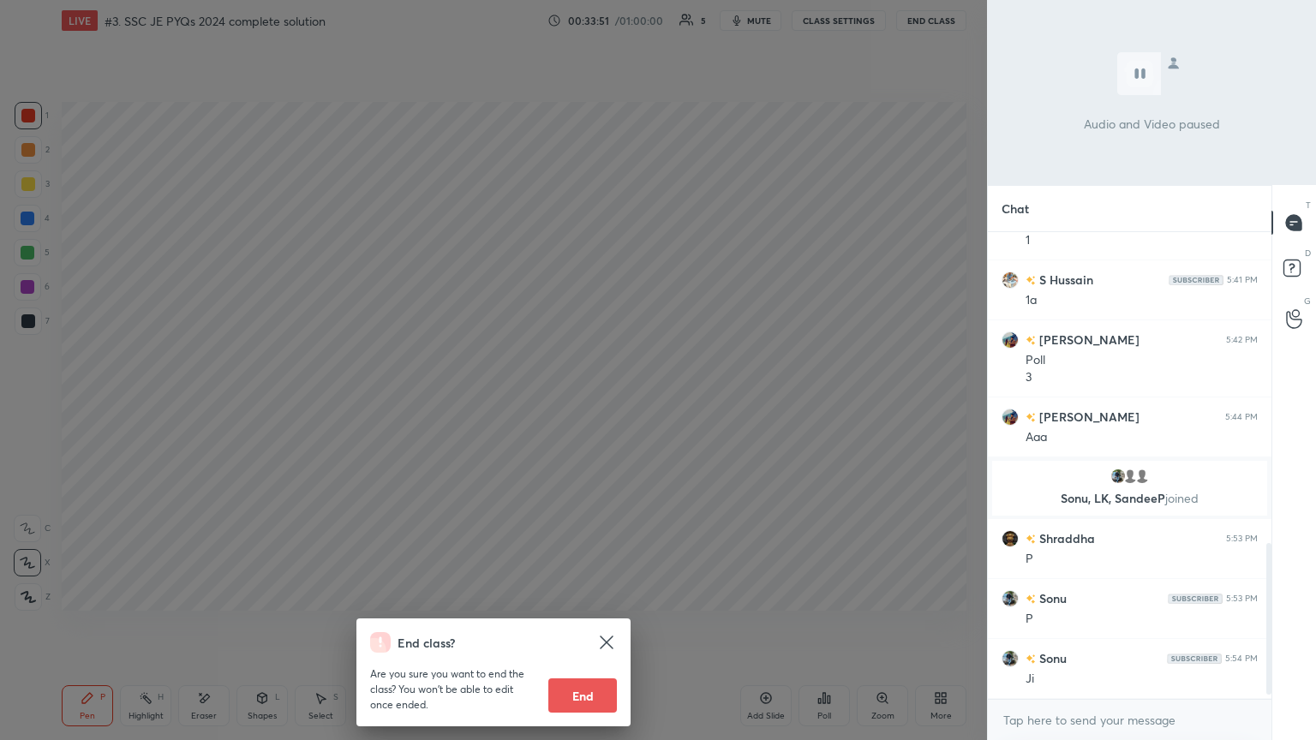
scroll to position [966, 0]
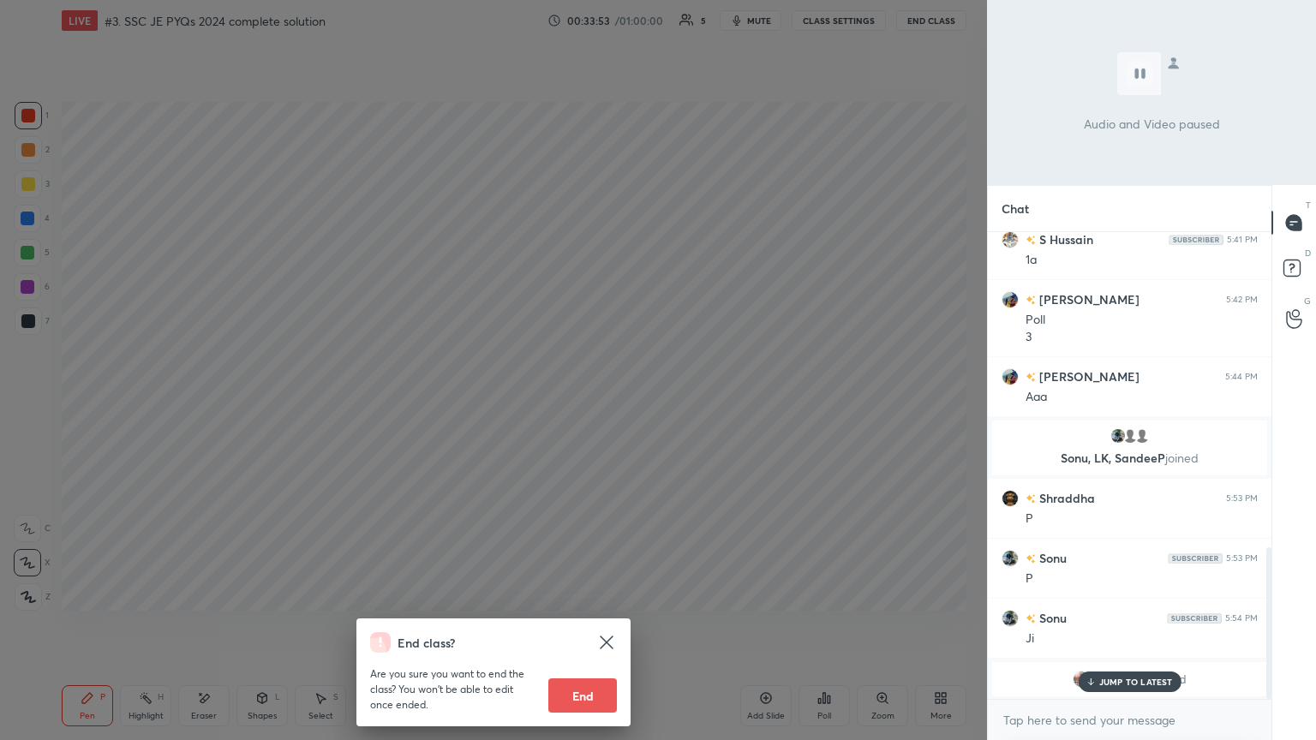
click at [1101, 624] on p "JUMP TO LATEST" at bounding box center [1136, 682] width 74 height 10
click at [582, 624] on button "End" at bounding box center [582, 695] width 69 height 34
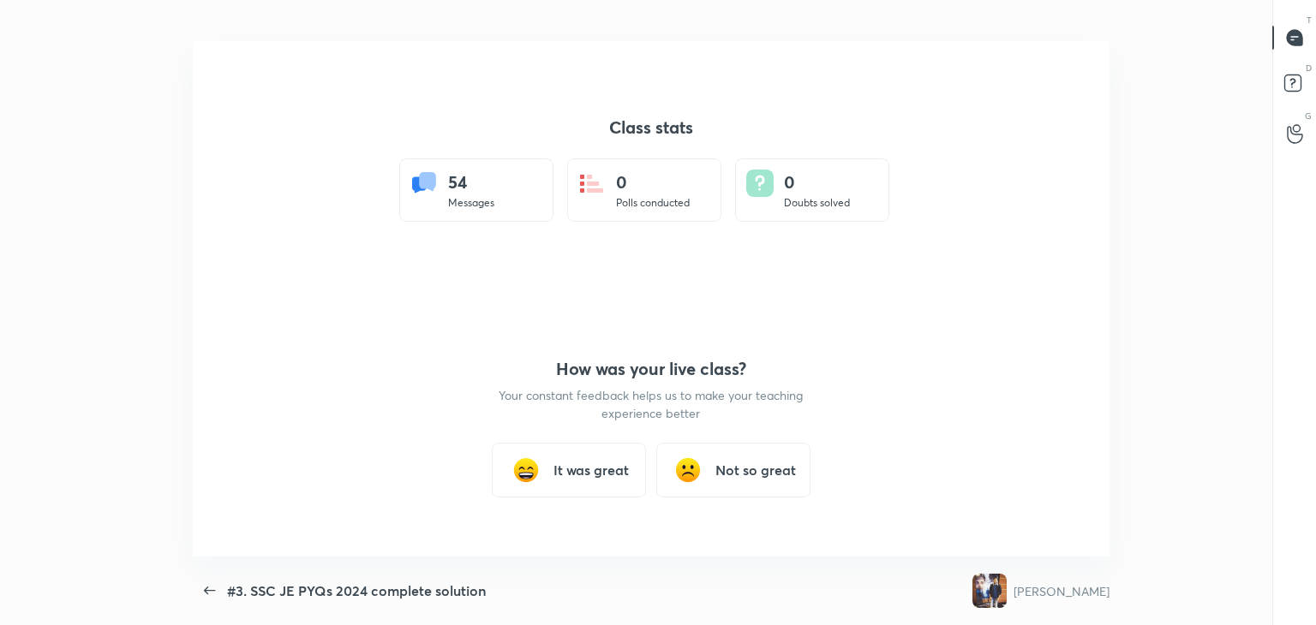
scroll to position [85139, 84354]
type textarea "x"
click at [580, 474] on h3 "It was great" at bounding box center [590, 470] width 75 height 21
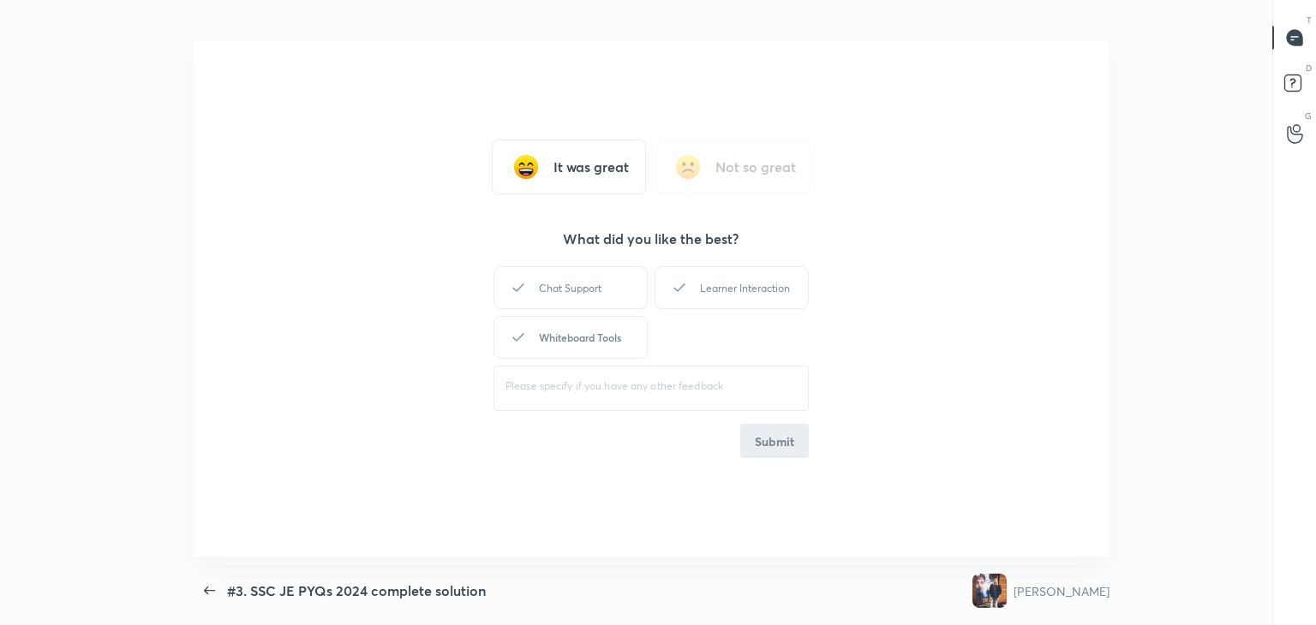
click at [576, 330] on div "Whiteboard Tools" at bounding box center [570, 337] width 154 height 43
click at [731, 292] on div "Learner Interaction" at bounding box center [731, 287] width 154 height 43
click at [779, 443] on button "Submit" at bounding box center [774, 441] width 69 height 34
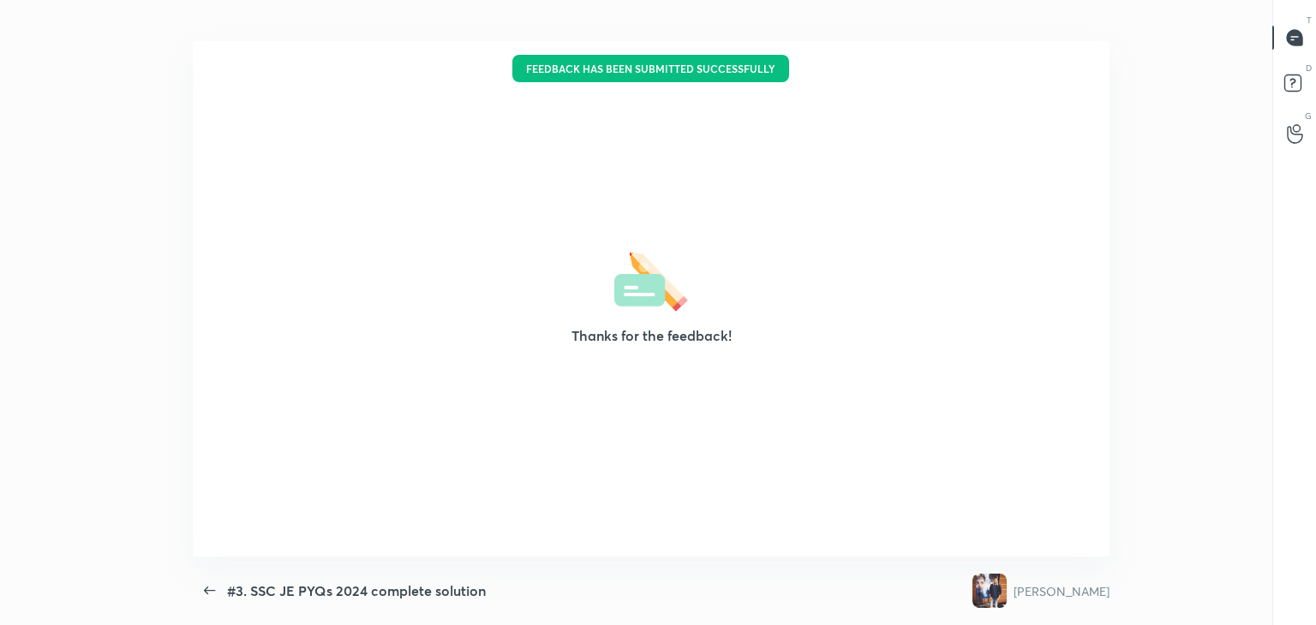
click at [1005, 28] on div "#3. SSC JE PYQs 2024 complete solution 5 CLASS SETTINGS End Class Thanks for th…" at bounding box center [651, 312] width 1302 height 625
